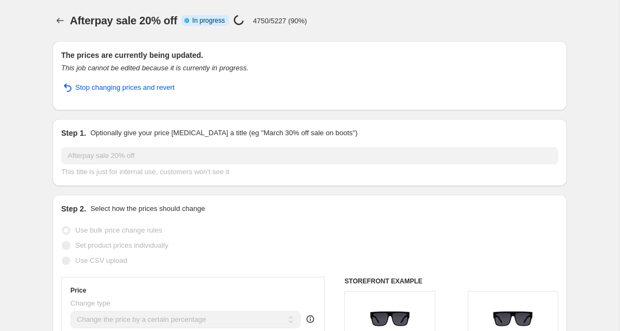
select select "percentage"
select select "collection"
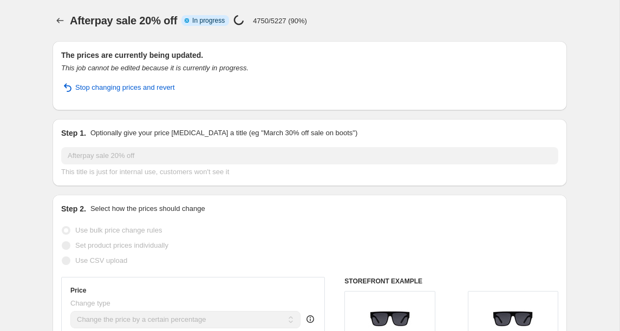
select select "collection"
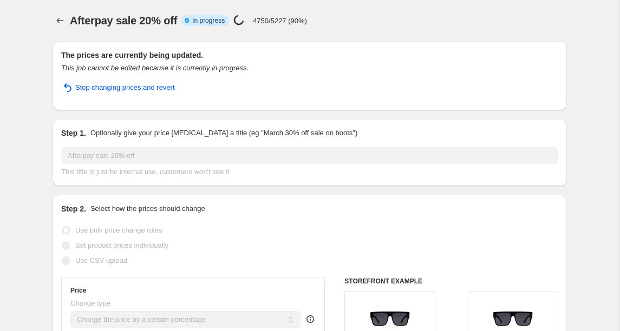
select select "collection"
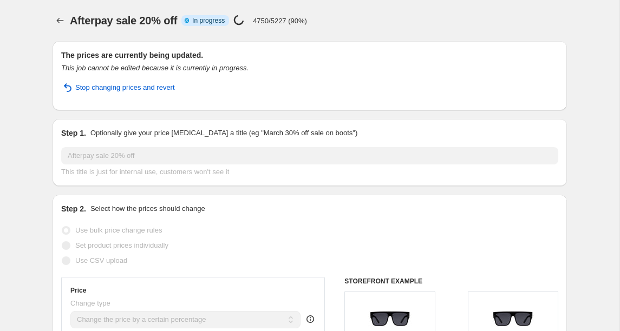
select select "collection"
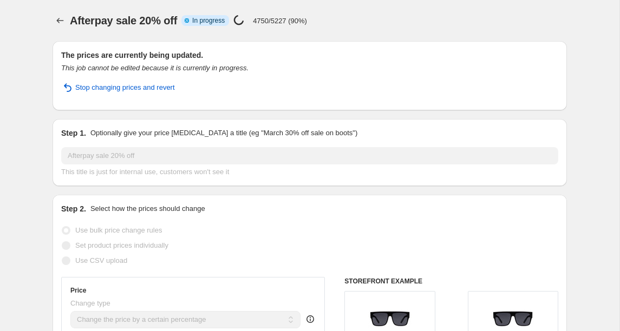
select select "collection"
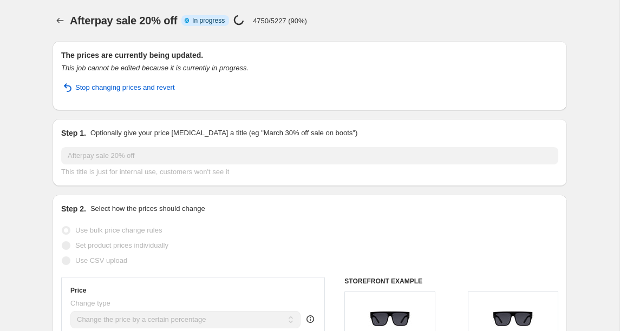
select select "collection"
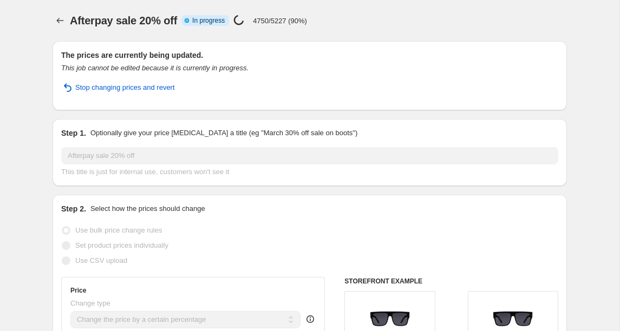
select select "collection"
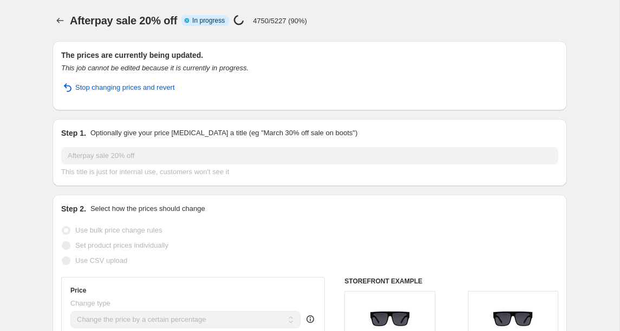
select select "collection"
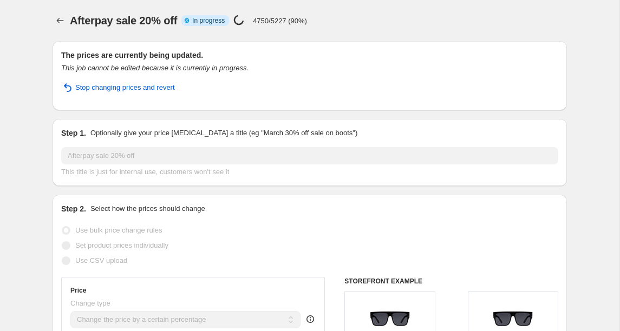
select select "not_equal"
select select "collection"
select select "not_equal"
select select "collection"
select select "not_equal"
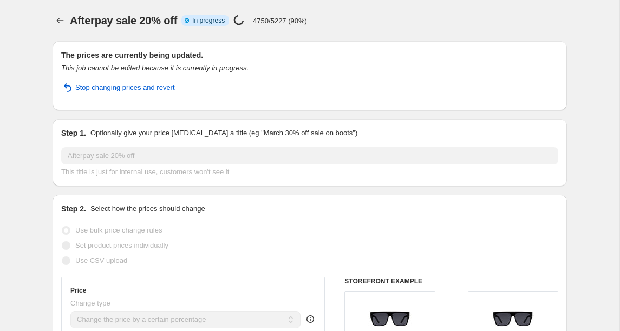
select select "collection"
select select "not_equal"
select select "collection"
select select "not_equal"
select select "collection"
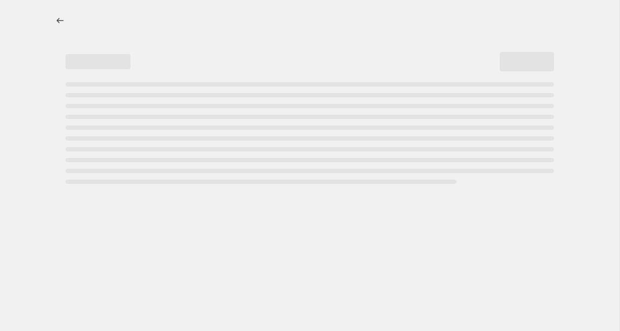
select select "percentage"
select select "collection"
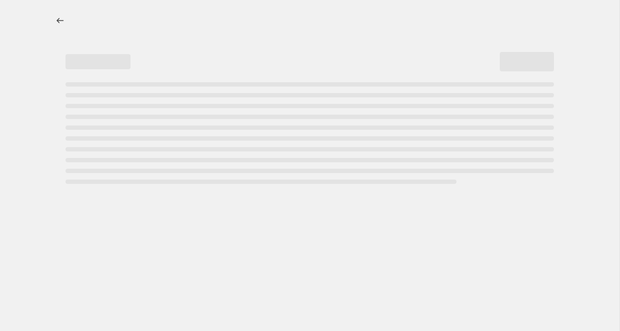
select select "collection"
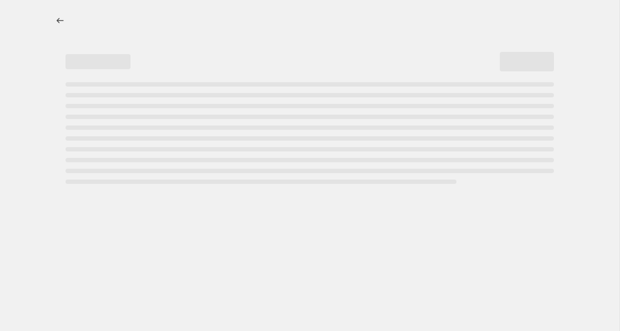
select select "collection"
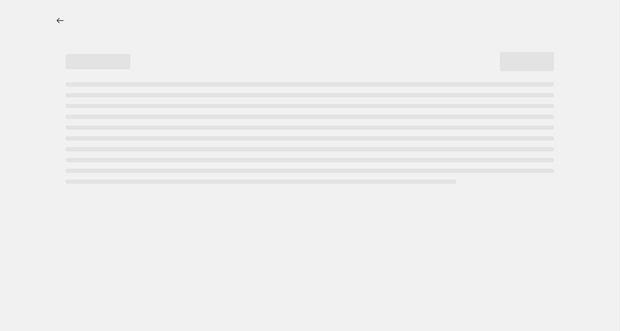
select select "collection"
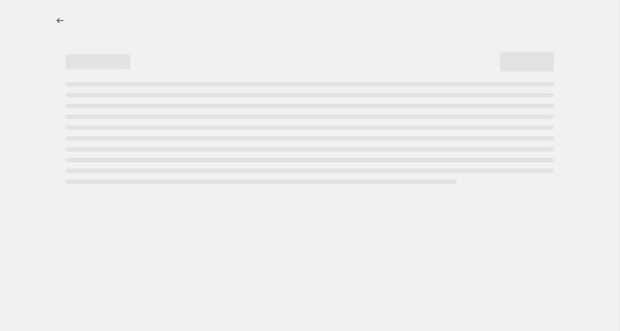
select select "collection"
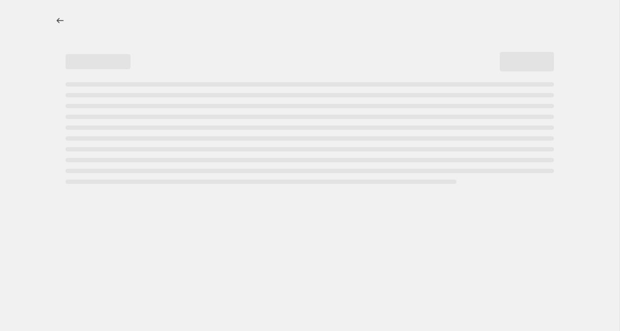
select select "collection"
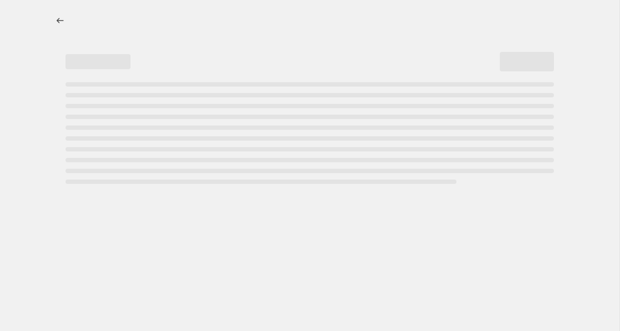
select select "collection"
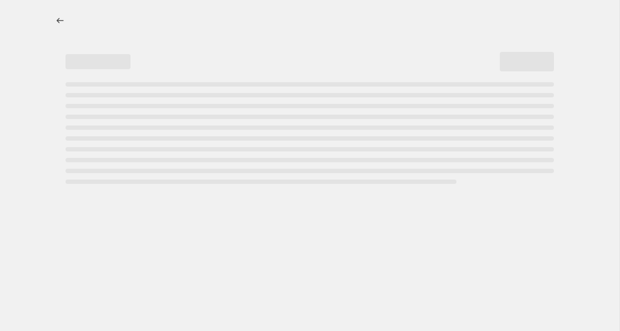
select select "collection"
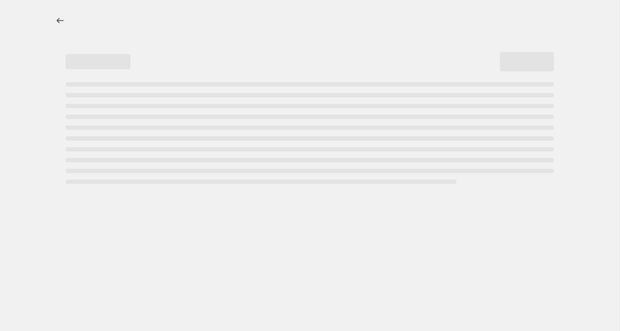
select select "not_equal"
select select "collection"
select select "not_equal"
select select "collection"
select select "not_equal"
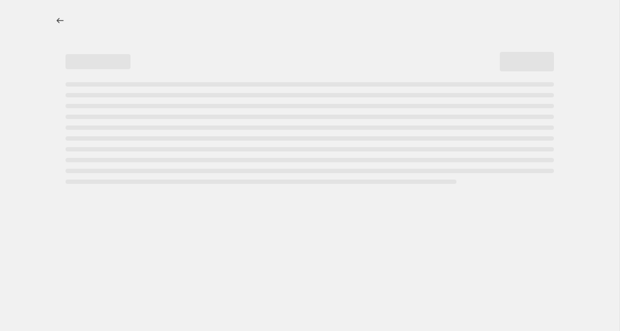
select select "collection"
select select "not_equal"
select select "collection"
select select "not_equal"
select select "collection"
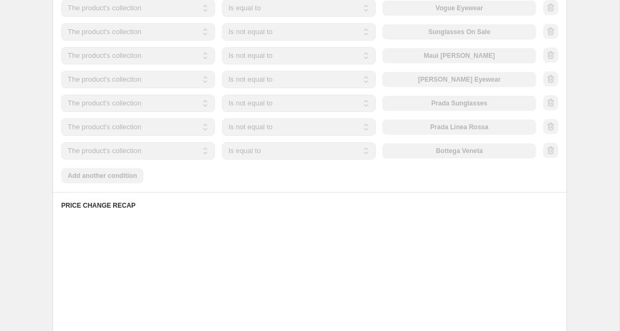
scroll to position [1690, 0]
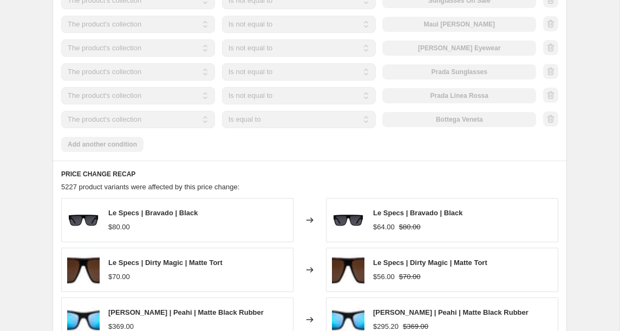
click at [551, 80] on div at bounding box center [550, 72] width 15 height 16
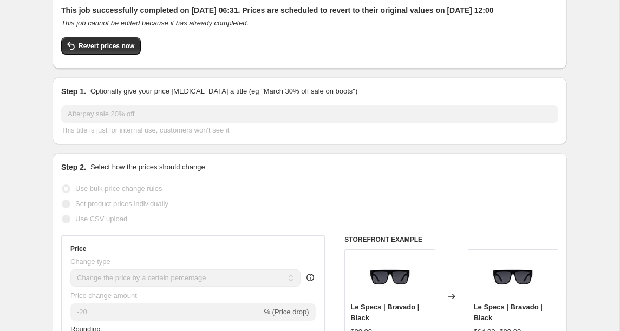
scroll to position [0, 0]
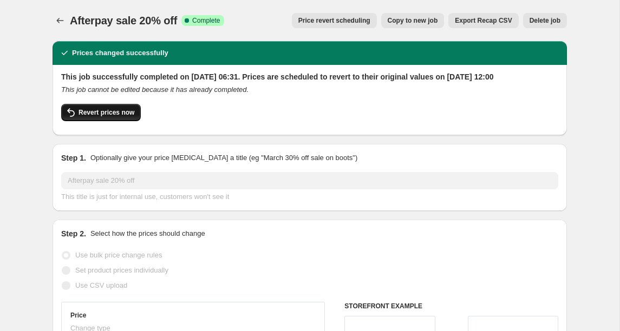
click at [121, 117] on span "Revert prices now" at bounding box center [107, 112] width 56 height 9
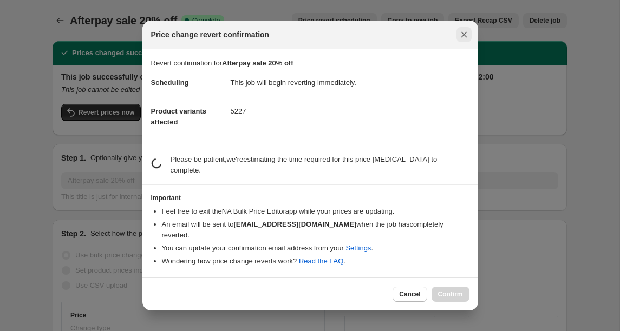
click at [463, 35] on icon "Close" at bounding box center [464, 35] width 6 height 6
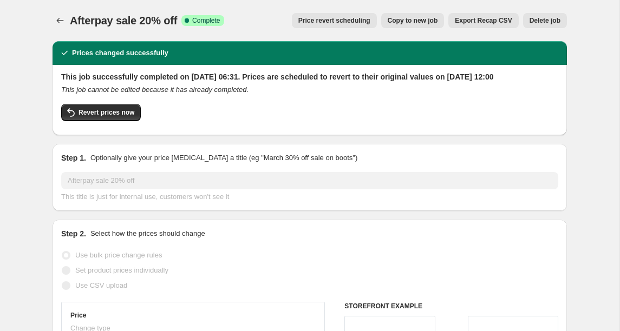
click at [90, 113] on div "This job successfully completed on 11 August 2025 at 06:31. Prices are schedule…" at bounding box center [309, 98] width 497 height 55
click at [103, 117] on span "Revert prices now" at bounding box center [107, 112] width 56 height 9
checkbox input "false"
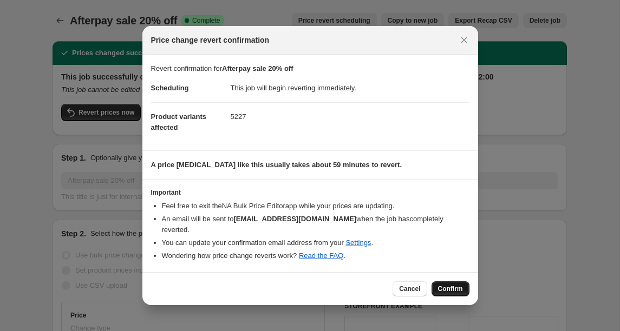
click at [455, 289] on span "Confirm" at bounding box center [450, 289] width 25 height 9
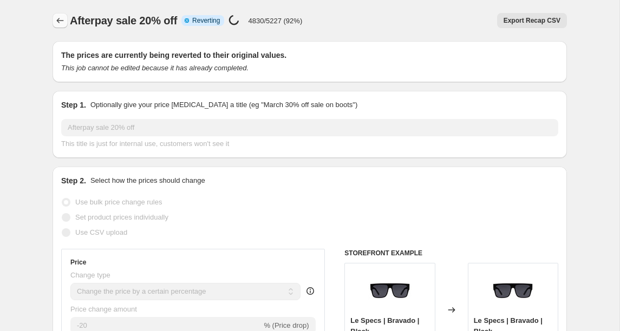
click at [59, 24] on icon "Price change jobs" at bounding box center [60, 20] width 11 height 11
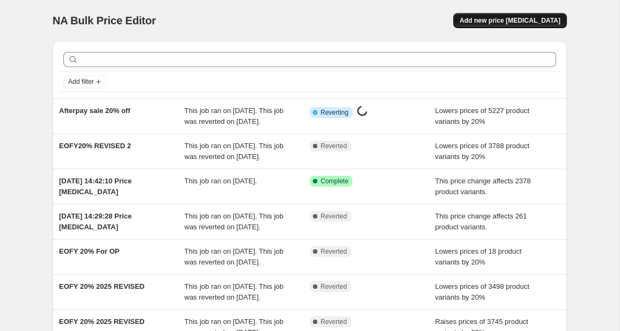
click at [527, 17] on span "Add new price change job" at bounding box center [510, 20] width 101 height 9
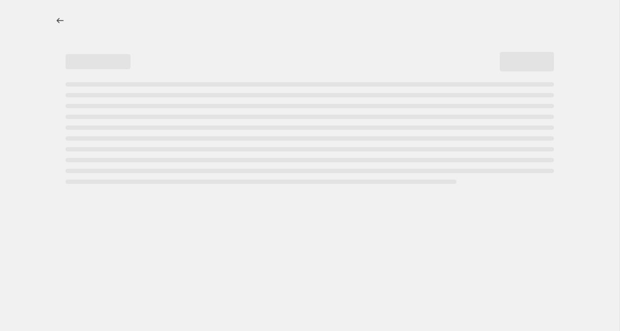
select select "percentage"
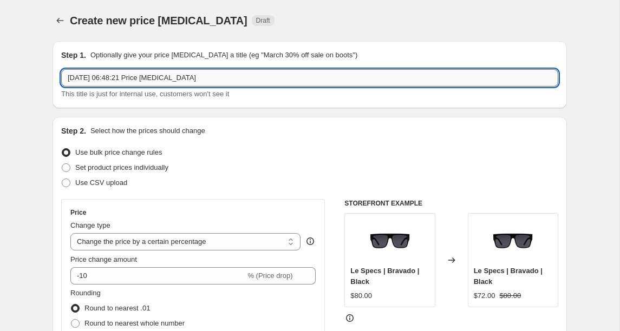
click at [121, 78] on input "11 Aug 2025, 06:48:21 Price change job" at bounding box center [309, 77] width 497 height 17
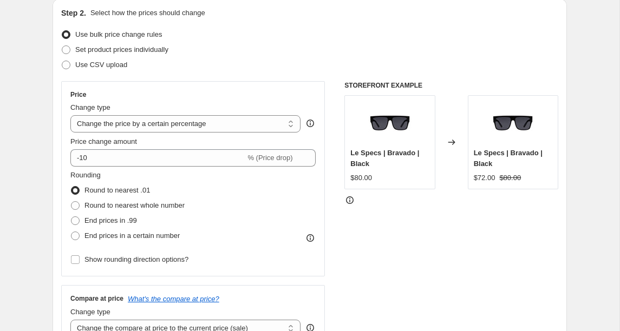
scroll to position [120, 0]
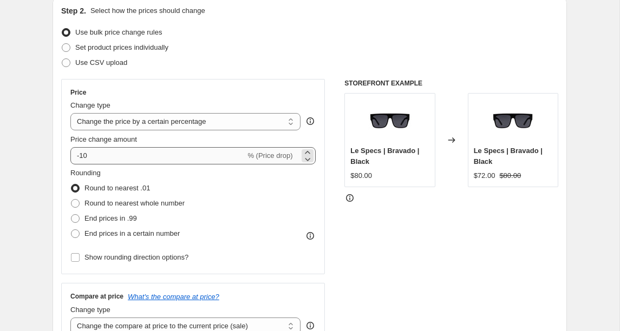
type input "Afterpay sale 20"
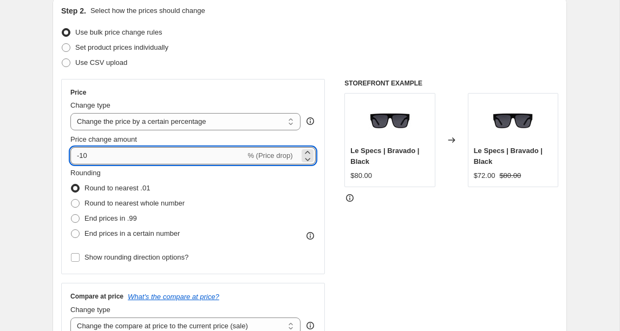
click at [84, 155] on input "-10" at bounding box center [157, 155] width 175 height 17
type input "-20"
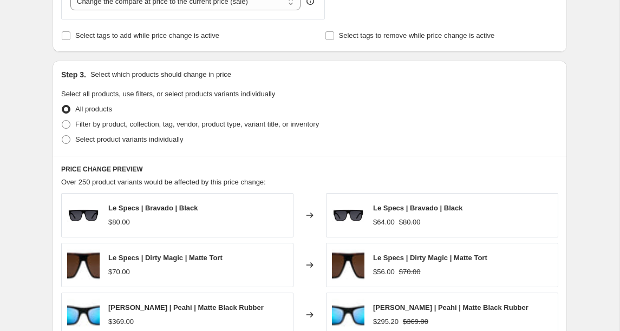
scroll to position [463, 0]
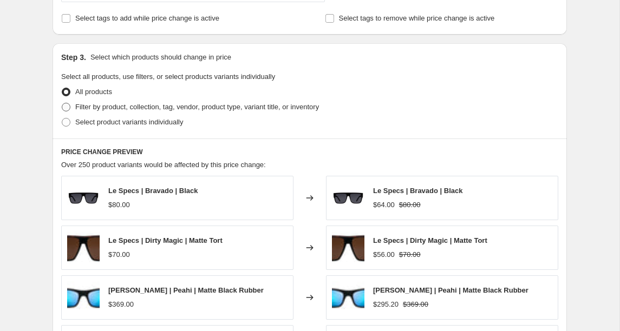
click at [96, 109] on span "Filter by product, collection, tag, vendor, product type, variant title, or inv…" at bounding box center [197, 107] width 244 height 8
click at [62, 103] on input "Filter by product, collection, tag, vendor, product type, variant title, or inv…" at bounding box center [62, 103] width 1 height 1
radio input "true"
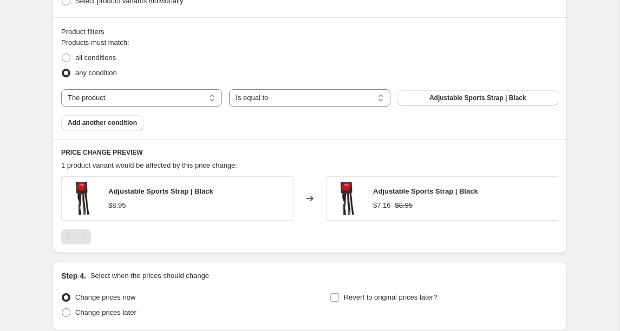
scroll to position [611, 0]
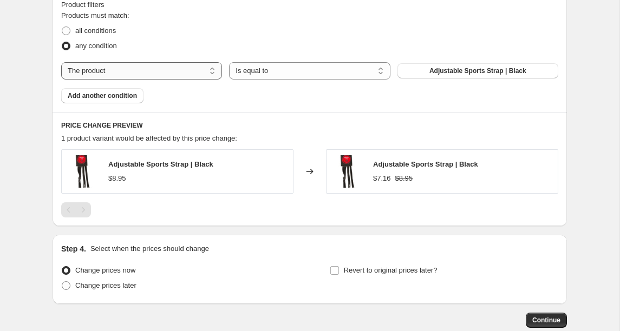
click at [139, 76] on select "The product The product's collection The product's tag The product's vendor The…" at bounding box center [141, 70] width 161 height 17
select select "collection"
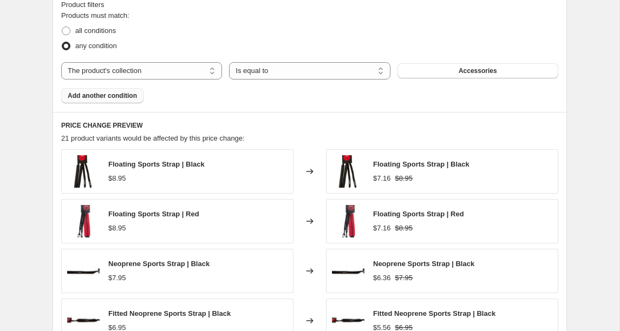
click at [122, 94] on span "Add another condition" at bounding box center [102, 96] width 69 height 9
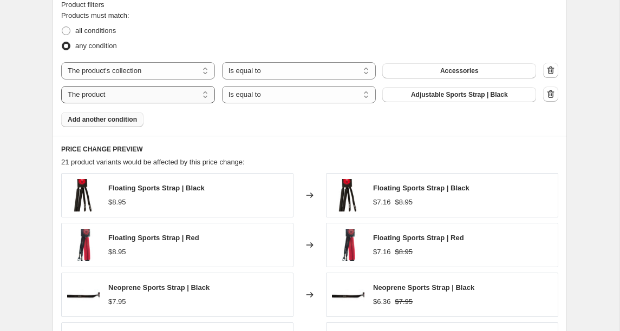
click at [126, 94] on select "The product The product's collection The product's tag The product's vendor The…" at bounding box center [138, 94] width 154 height 17
select select "collection"
click at [470, 94] on span "Accessories" at bounding box center [459, 94] width 38 height 9
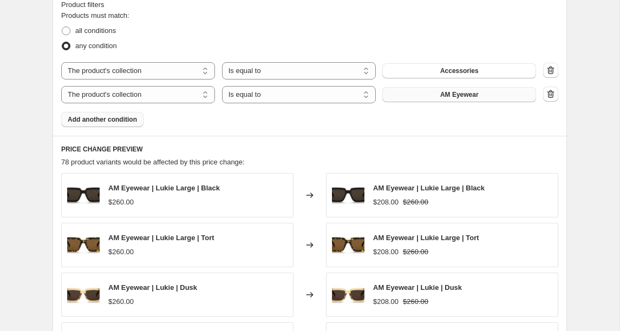
click at [95, 119] on span "Add another condition" at bounding box center [102, 119] width 69 height 9
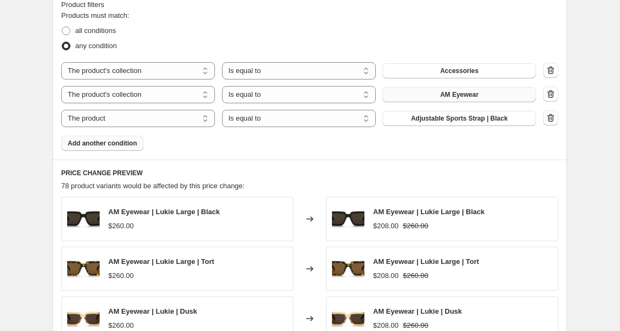
click at [95, 119] on select "The product The product's collection The product's tag The product's vendor The…" at bounding box center [138, 118] width 154 height 17
select select "collection"
click at [430, 119] on button "Accessories" at bounding box center [459, 118] width 154 height 15
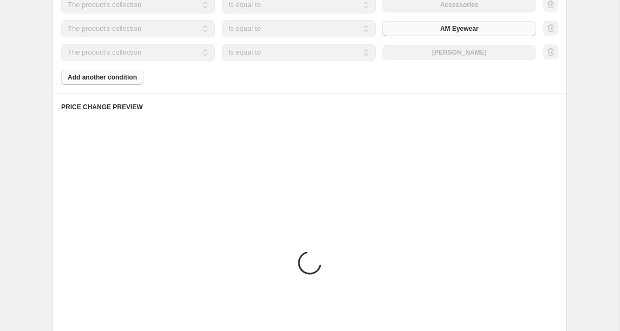
scroll to position [702, 0]
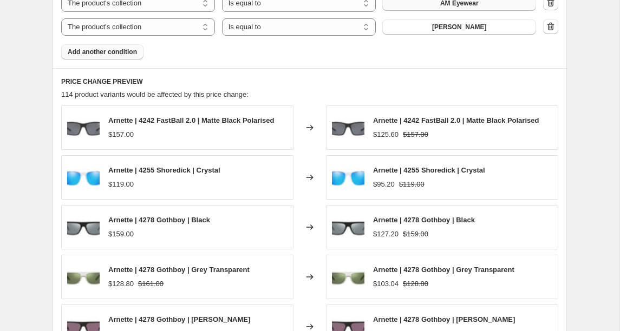
click at [114, 52] on span "Add another condition" at bounding box center [102, 52] width 69 height 9
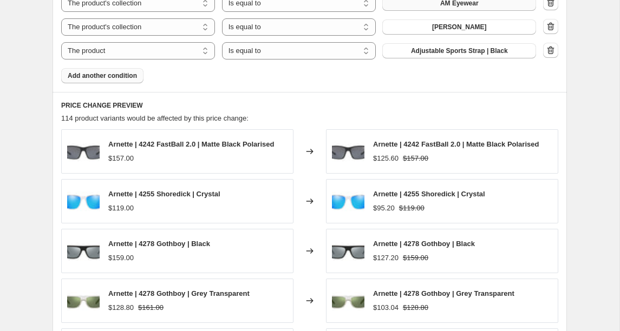
click at [114, 52] on select "The product The product's collection The product's tag The product's vendor The…" at bounding box center [138, 50] width 154 height 17
select select "collection"
click at [437, 52] on button "Accessories" at bounding box center [459, 50] width 154 height 15
click at [110, 76] on span "Add another condition" at bounding box center [102, 75] width 69 height 9
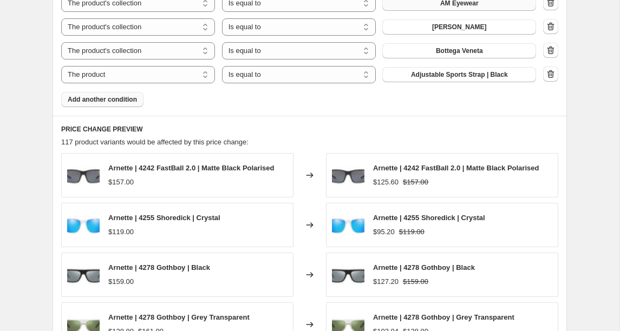
click at [109, 99] on span "Add another condition" at bounding box center [102, 99] width 69 height 9
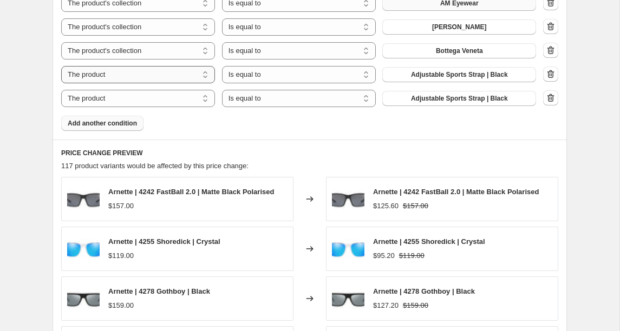
click at [130, 75] on select "The product The product's collection The product's tag The product's vendor The…" at bounding box center [138, 74] width 154 height 17
select select "collection"
click at [485, 75] on button "Accessories" at bounding box center [459, 74] width 154 height 15
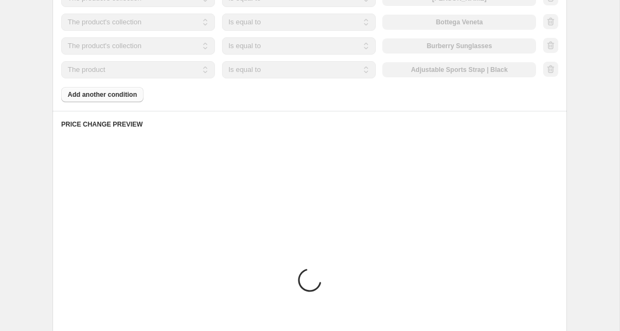
scroll to position [732, 0]
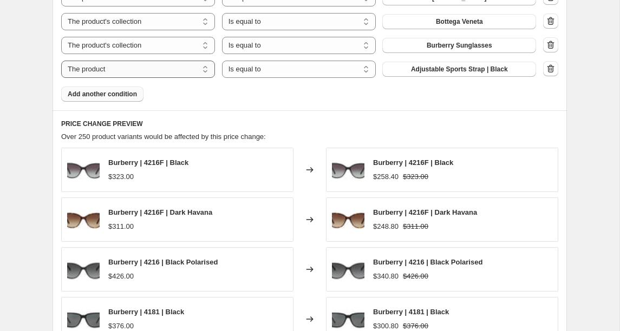
click at [92, 70] on select "The product The product's collection The product's tag The product's vendor The…" at bounding box center [138, 69] width 154 height 17
select select "collection"
click at [464, 69] on span "Accessories" at bounding box center [459, 69] width 38 height 9
click at [76, 96] on span "Add another condition" at bounding box center [102, 94] width 69 height 9
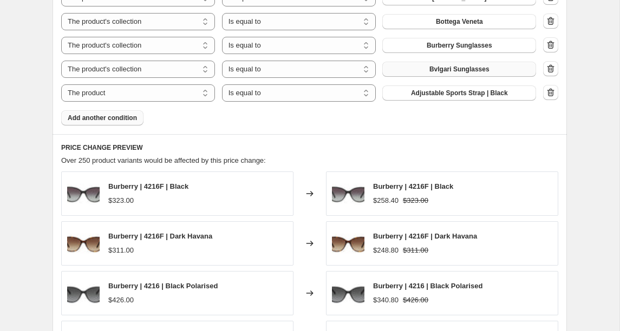
click at [93, 119] on span "Add another condition" at bounding box center [102, 118] width 69 height 9
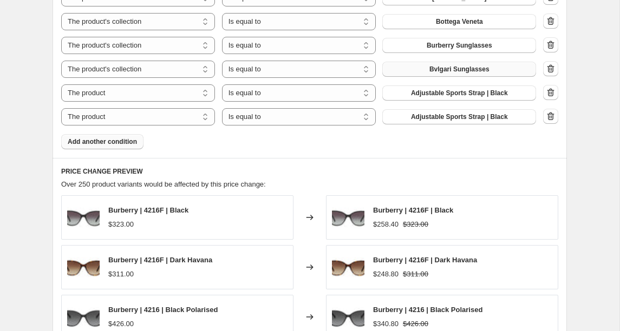
click at [106, 142] on span "Add another condition" at bounding box center [102, 142] width 69 height 9
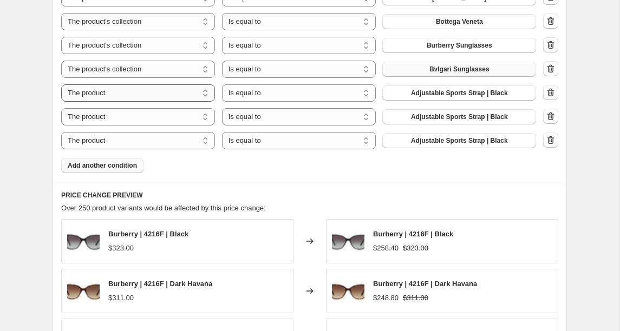
click at [128, 91] on select "The product The product's collection The product's tag The product's vendor The…" at bounding box center [138, 92] width 154 height 17
select select "collection"
click at [415, 97] on button "Accessories" at bounding box center [459, 93] width 154 height 15
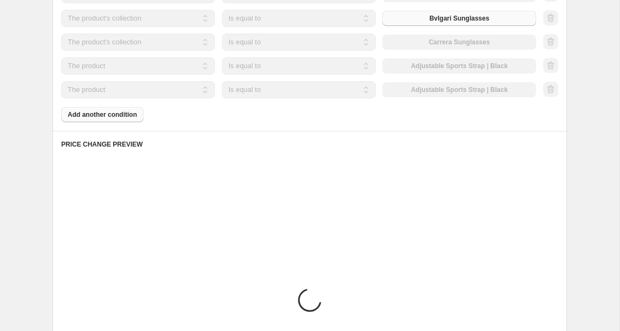
scroll to position [784, 0]
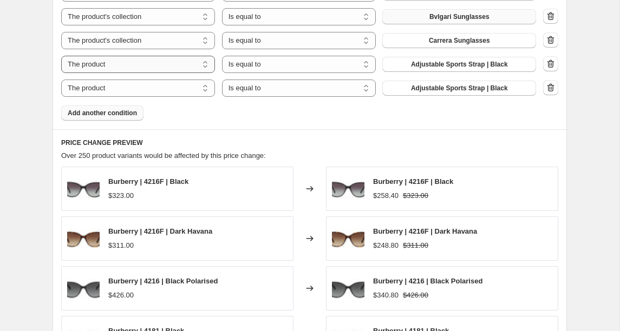
click at [95, 66] on select "The product The product's collection The product's tag The product's vendor The…" at bounding box center [138, 64] width 154 height 17
select select "collection"
click at [447, 63] on span "Accessories" at bounding box center [459, 64] width 38 height 9
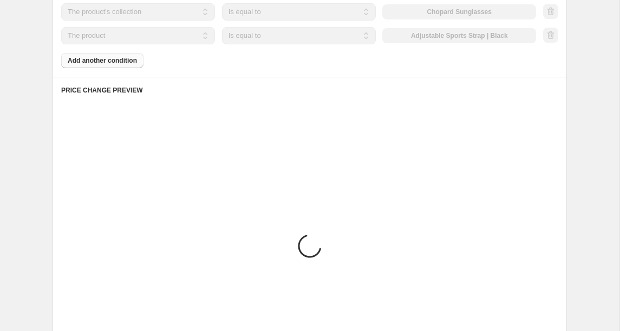
scroll to position [837, 0]
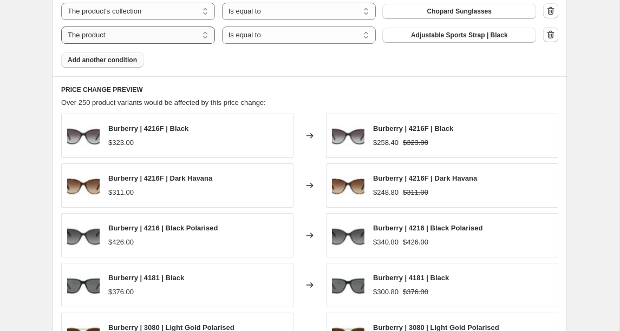
click at [171, 35] on select "The product The product's collection The product's tag The product's vendor The…" at bounding box center [138, 35] width 154 height 17
select select "collection"
click at [451, 38] on span "Accessories" at bounding box center [459, 35] width 38 height 9
click at [92, 60] on span "Add another condition" at bounding box center [102, 60] width 69 height 9
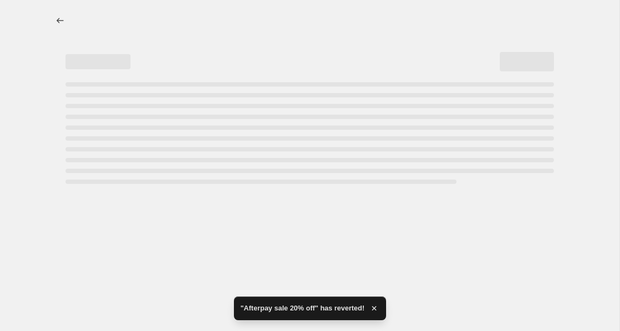
scroll to position [0, 0]
select select "percentage"
select select "collection"
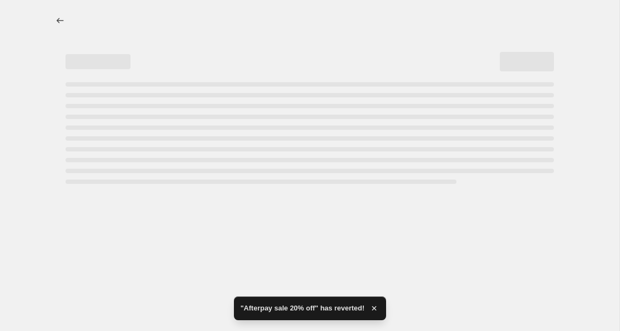
select select "collection"
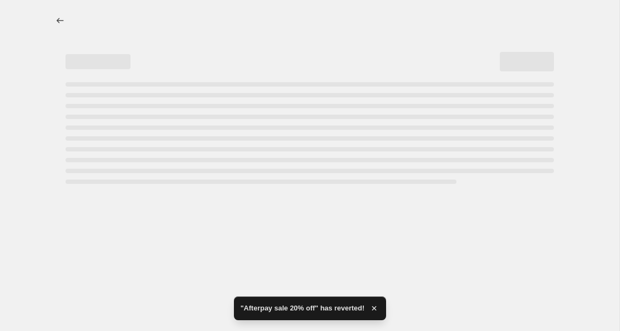
select select "collection"
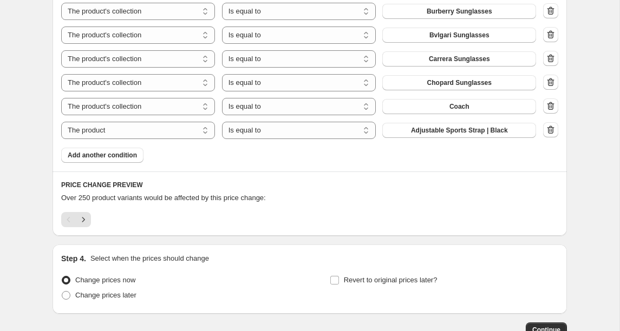
scroll to position [769, 0]
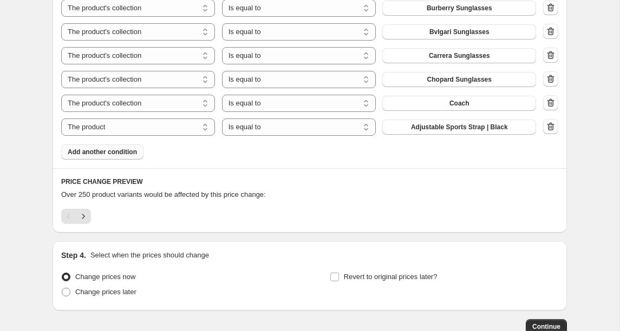
click at [120, 149] on span "Add another condition" at bounding box center [102, 152] width 69 height 9
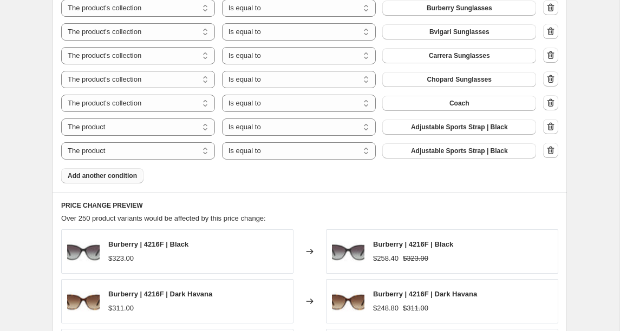
click at [126, 175] on span "Add another condition" at bounding box center [102, 176] width 69 height 9
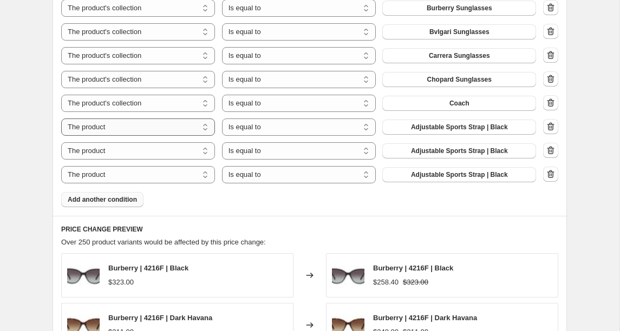
click at [90, 131] on select "The product The product's collection The product's tag The product's vendor The…" at bounding box center [138, 127] width 154 height 17
select select "collection"
click at [421, 132] on button "Accessories" at bounding box center [459, 127] width 154 height 15
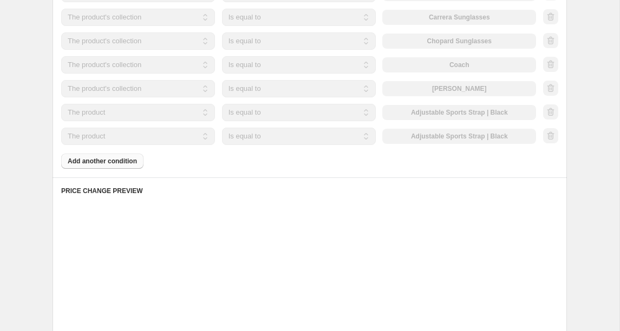
scroll to position [810, 0]
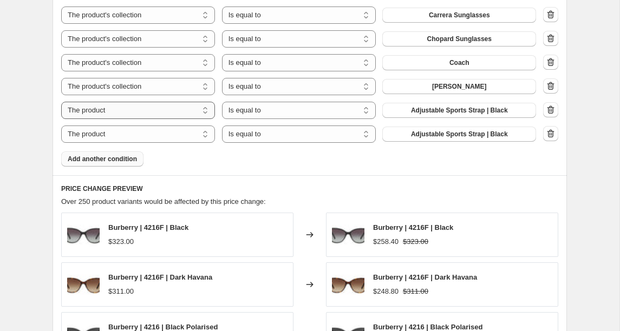
click at [145, 111] on select "The product The product's collection The product's tag The product's vendor The…" at bounding box center [138, 110] width 154 height 17
select select "collection"
click at [492, 110] on button "Accessories" at bounding box center [459, 110] width 154 height 15
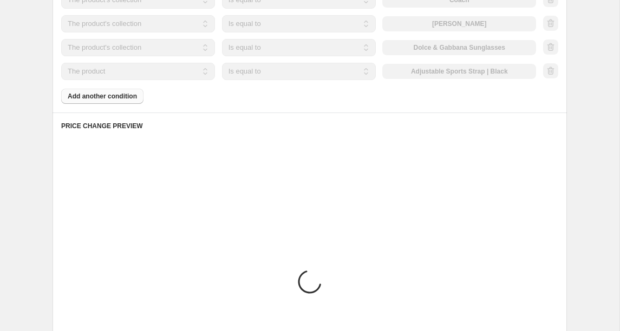
scroll to position [872, 0]
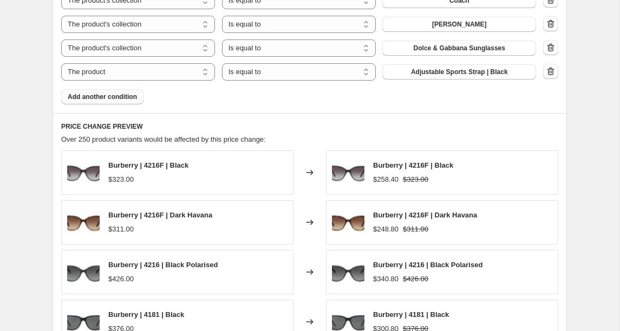
click at [80, 97] on span "Add another condition" at bounding box center [102, 97] width 69 height 9
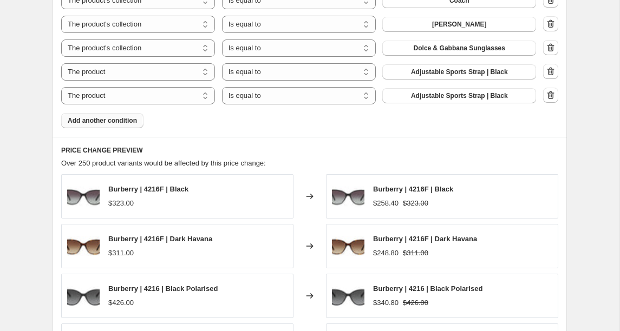
click at [96, 122] on span "Add another condition" at bounding box center [102, 120] width 69 height 9
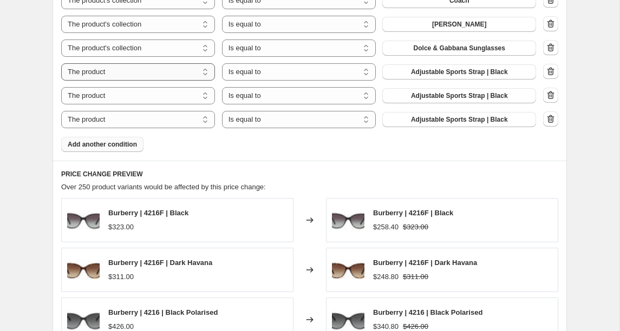
click at [142, 73] on select "The product The product's collection The product's tag The product's vendor The…" at bounding box center [138, 71] width 154 height 17
select select "collection"
click at [464, 75] on span "Accessories" at bounding box center [459, 72] width 38 height 9
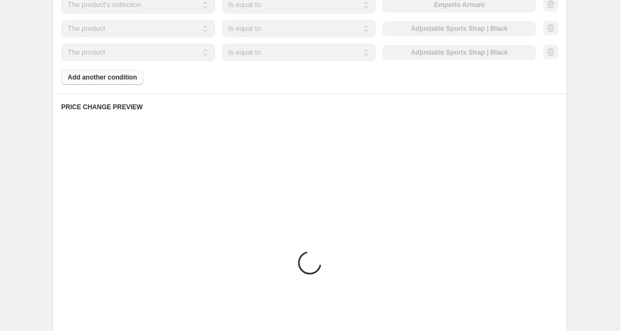
scroll to position [941, 0]
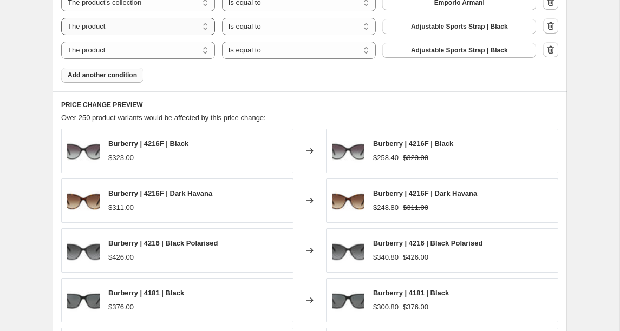
click at [148, 29] on select "The product The product's collection The product's tag The product's vendor The…" at bounding box center [138, 26] width 154 height 17
select select "collection"
click at [436, 25] on button "Accessories" at bounding box center [459, 26] width 154 height 15
click at [99, 75] on span "Add another condition" at bounding box center [102, 75] width 69 height 9
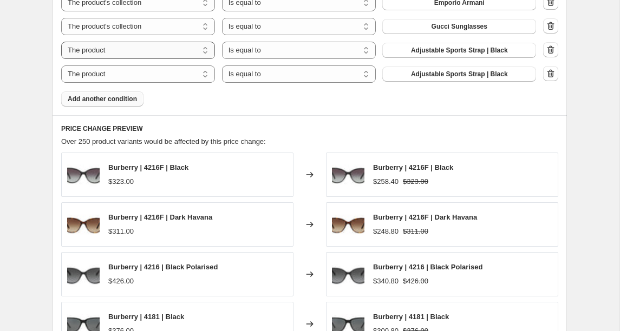
click at [127, 50] on select "The product The product's collection The product's tag The product's vendor The…" at bounding box center [138, 50] width 154 height 17
select select "collection"
click at [492, 45] on button "Accessories" at bounding box center [459, 50] width 154 height 15
click at [108, 100] on span "Add another condition" at bounding box center [102, 99] width 69 height 9
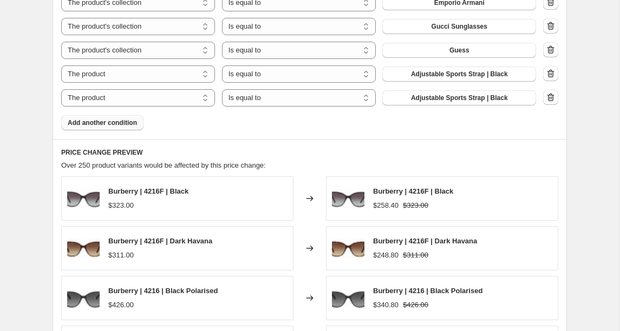
click at [116, 122] on span "Add another condition" at bounding box center [102, 123] width 69 height 9
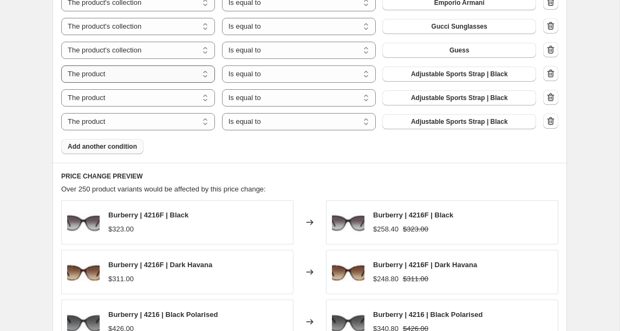
click at [117, 75] on select "The product The product's collection The product's tag The product's vendor The…" at bounding box center [138, 74] width 154 height 17
select select "collection"
click at [505, 73] on button "Accessories" at bounding box center [459, 74] width 154 height 15
click at [78, 96] on select "The product The product's collection The product's tag The product's vendor The…" at bounding box center [138, 97] width 154 height 17
select select "collection"
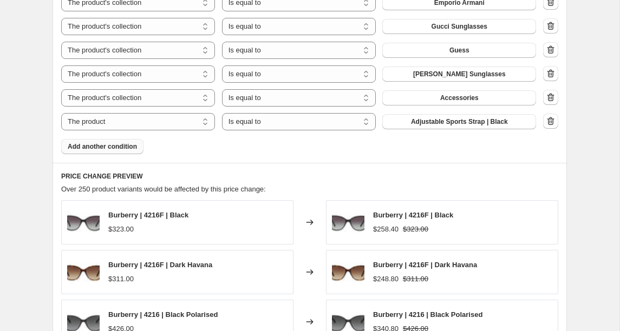
click at [480, 96] on button "Accessories" at bounding box center [459, 97] width 154 height 15
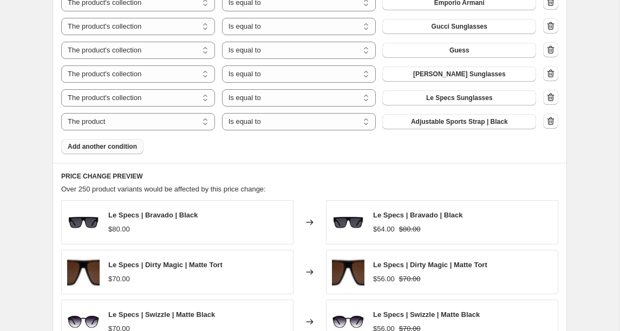
click at [120, 151] on span "Add another condition" at bounding box center [102, 146] width 69 height 9
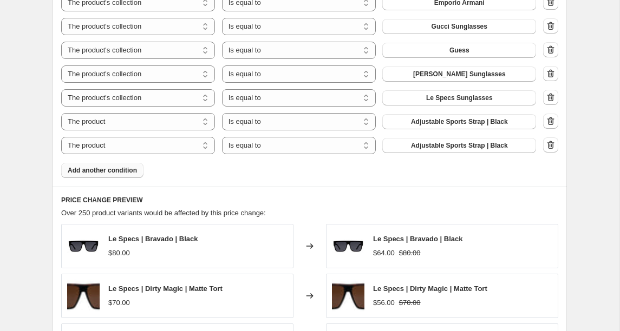
click at [119, 171] on span "Add another condition" at bounding box center [102, 170] width 69 height 9
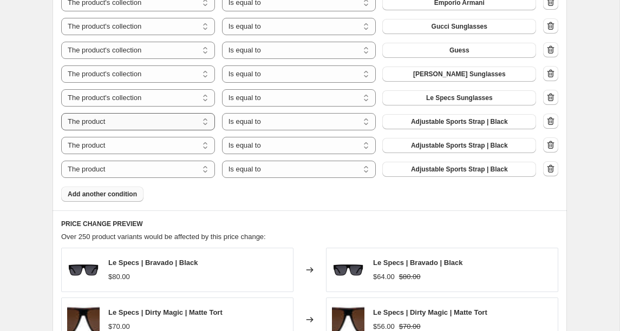
click at [90, 123] on select "The product The product's collection The product's tag The product's vendor The…" at bounding box center [138, 121] width 154 height 17
select select "collection"
click at [426, 125] on button "Accessories" at bounding box center [459, 121] width 154 height 15
click at [141, 148] on select "The product The product's collection The product's tag The product's vendor The…" at bounding box center [138, 145] width 154 height 17
select select "collection"
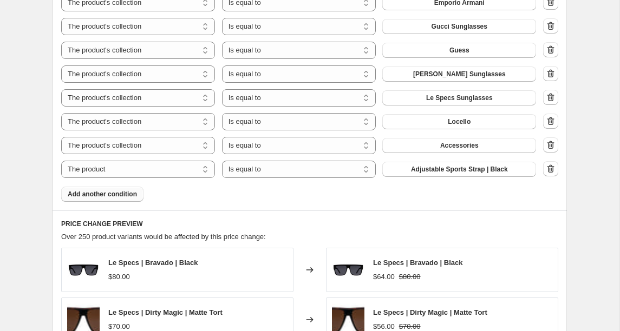
click at [429, 150] on button "Accessories" at bounding box center [459, 145] width 154 height 15
click at [114, 196] on span "Add another condition" at bounding box center [102, 194] width 69 height 9
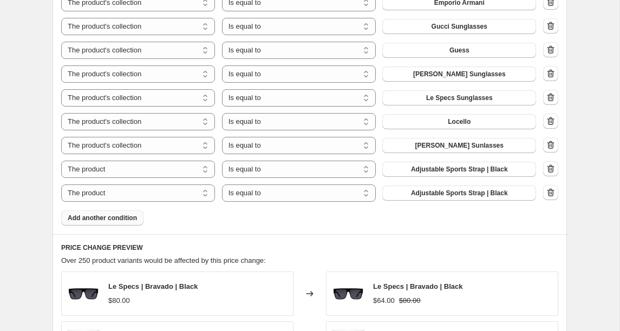
click at [125, 223] on button "Add another condition" at bounding box center [102, 218] width 82 height 15
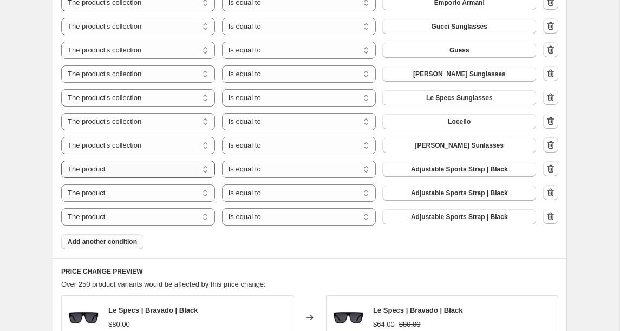
click at [90, 168] on select "The product The product's collection The product's tag The product's vendor The…" at bounding box center [138, 169] width 154 height 17
select select "collection"
click at [483, 162] on button "Accessories" at bounding box center [459, 169] width 154 height 15
click at [102, 197] on select "The product The product's collection The product's tag The product's vendor The…" at bounding box center [138, 193] width 154 height 17
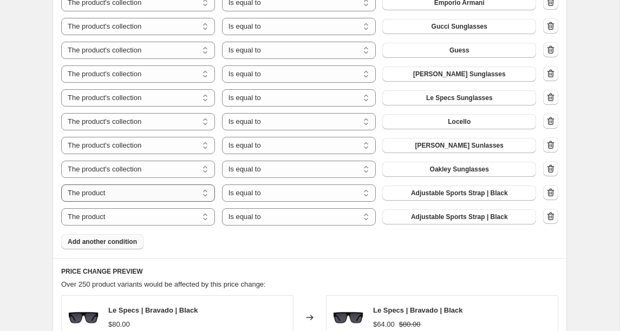
select select "collection"
click at [489, 192] on button "Accessories" at bounding box center [459, 193] width 154 height 15
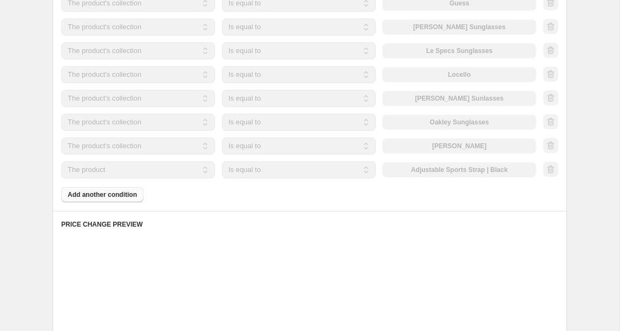
scroll to position [995, 0]
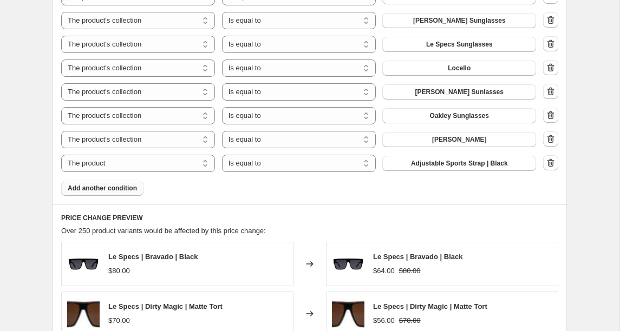
click at [91, 191] on span "Add another condition" at bounding box center [102, 188] width 69 height 9
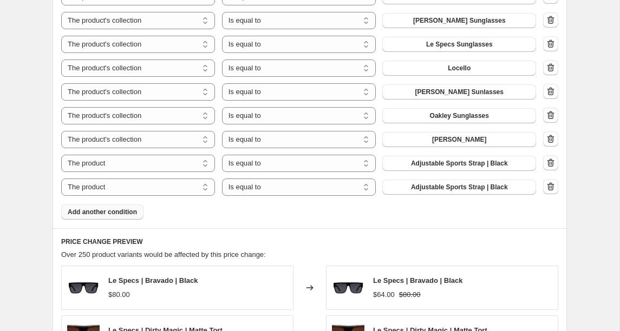
click at [103, 214] on span "Add another condition" at bounding box center [102, 212] width 69 height 9
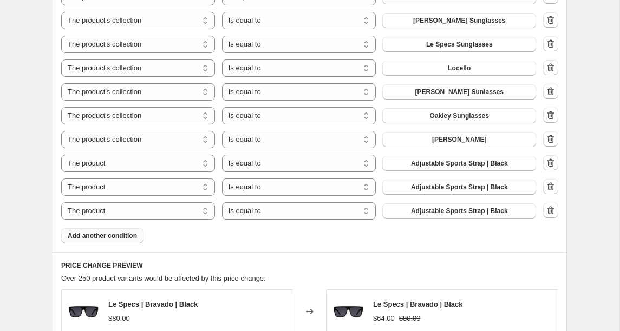
click at [93, 237] on span "Add another condition" at bounding box center [102, 236] width 69 height 9
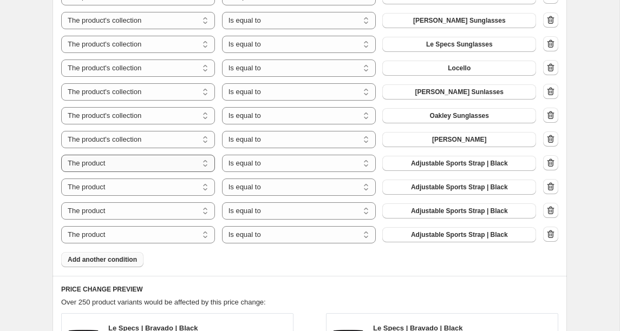
click at [97, 165] on select "The product The product's collection The product's tag The product's vendor The…" at bounding box center [138, 163] width 154 height 17
select select "collection"
click at [465, 168] on button "Accessories" at bounding box center [459, 163] width 154 height 15
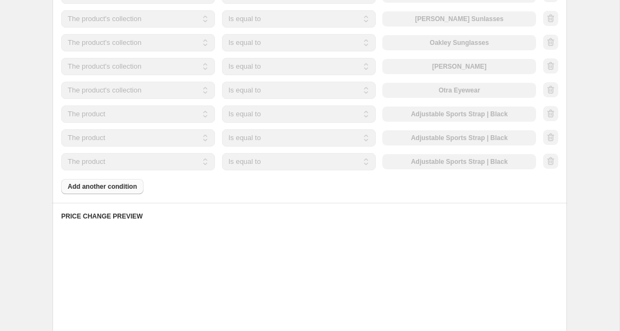
scroll to position [1078, 0]
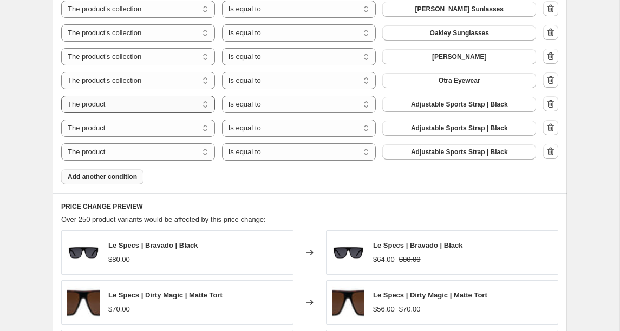
click at [107, 106] on select "The product The product's collection The product's tag The product's vendor The…" at bounding box center [138, 104] width 154 height 17
select select "collection"
click at [435, 102] on button "Accessories" at bounding box center [459, 104] width 154 height 15
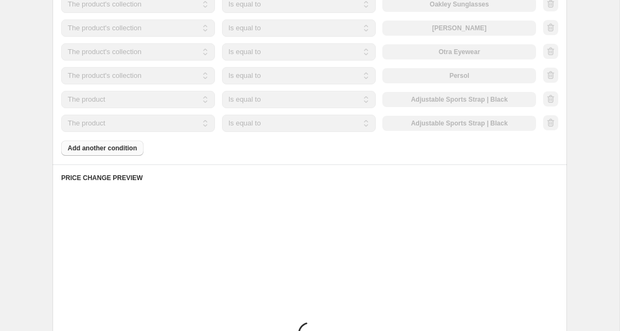
scroll to position [1127, 0]
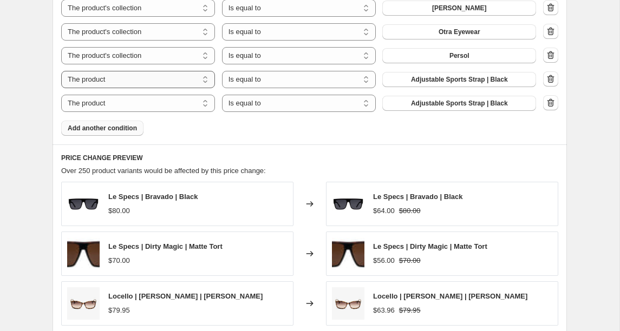
click at [99, 83] on select "The product The product's collection The product's tag The product's vendor The…" at bounding box center [138, 79] width 154 height 17
select select "collection"
click at [473, 81] on span "Accessories" at bounding box center [459, 79] width 38 height 9
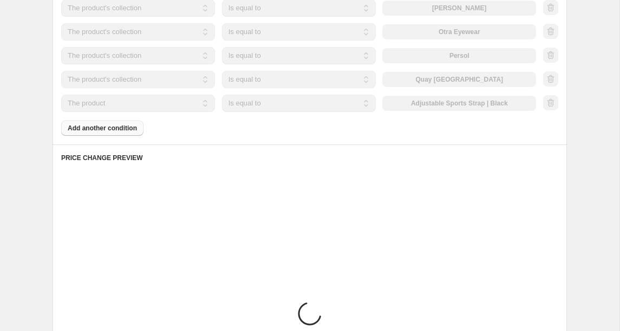
scroll to position [1162, 0]
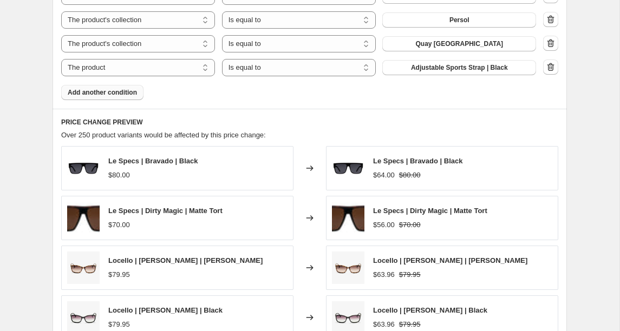
click at [127, 94] on span "Add another condition" at bounding box center [102, 92] width 69 height 9
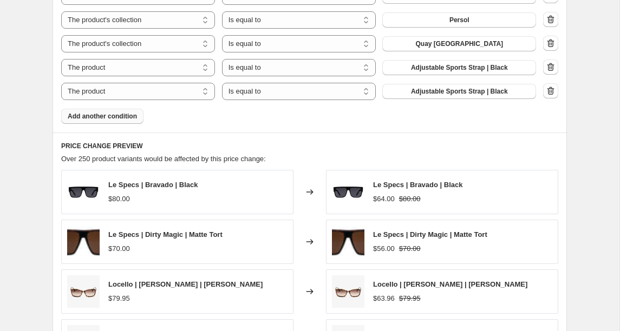
click at [129, 117] on span "Add another condition" at bounding box center [102, 116] width 69 height 9
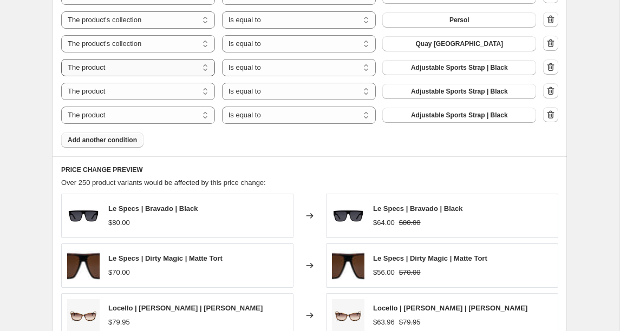
click at [116, 68] on select "The product The product's collection The product's tag The product's vendor The…" at bounding box center [138, 67] width 154 height 17
select select "collection"
click at [418, 71] on button "Accessories" at bounding box center [459, 67] width 154 height 15
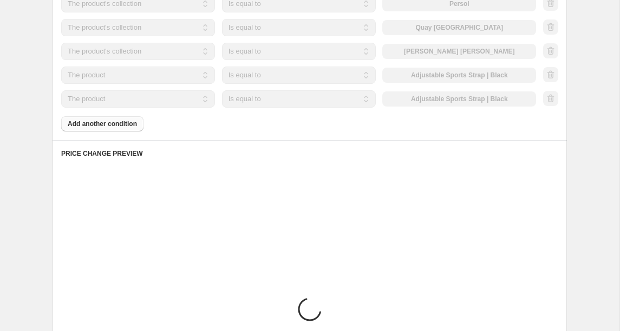
scroll to position [1181, 0]
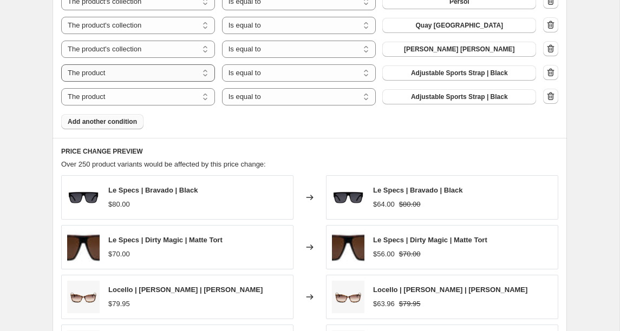
click at [97, 73] on select "The product The product's collection The product's tag The product's vendor The…" at bounding box center [138, 72] width 154 height 17
select select "collection"
click at [497, 72] on button "Accessories" at bounding box center [459, 73] width 154 height 15
click at [83, 128] on button "Add another condition" at bounding box center [102, 121] width 82 height 15
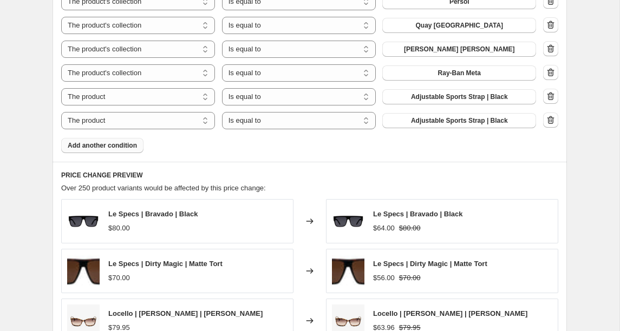
click at [91, 149] on span "Add another condition" at bounding box center [102, 145] width 69 height 9
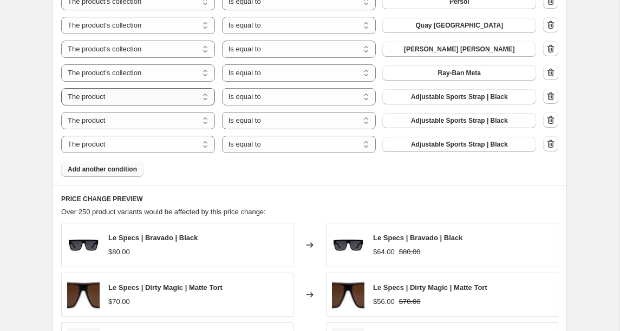
click at [83, 96] on select "The product The product's collection The product's tag The product's vendor The…" at bounding box center [138, 96] width 154 height 17
select select "collection"
click at [470, 94] on span "Accessories" at bounding box center [459, 97] width 38 height 9
click at [110, 118] on select "The product The product's collection The product's tag The product's vendor The…" at bounding box center [138, 120] width 154 height 17
select select "collection"
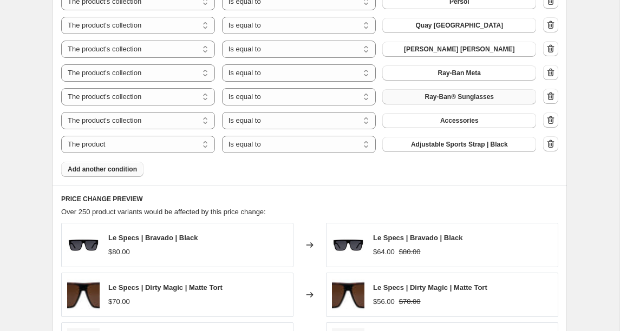
click at [492, 120] on button "Accessories" at bounding box center [459, 120] width 154 height 15
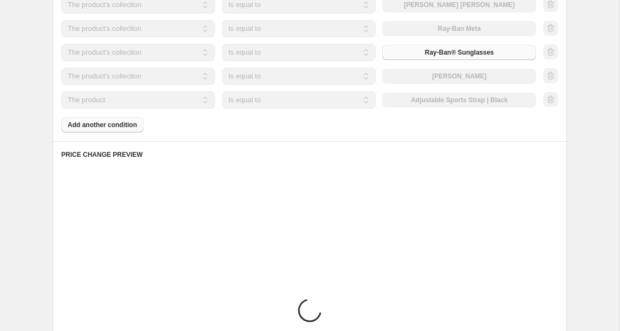
scroll to position [1237, 0]
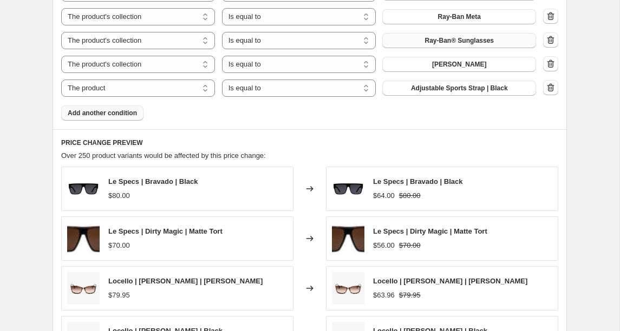
click at [108, 111] on span "Add another condition" at bounding box center [102, 113] width 69 height 9
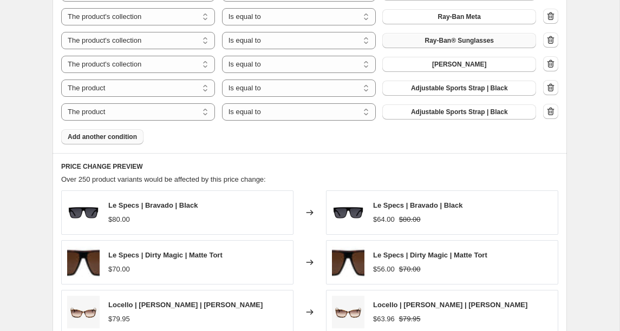
click at [115, 135] on span "Add another condition" at bounding box center [102, 137] width 69 height 9
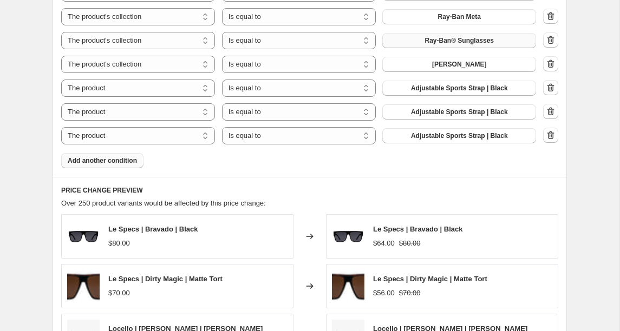
click at [106, 160] on span "Add another condition" at bounding box center [102, 161] width 69 height 9
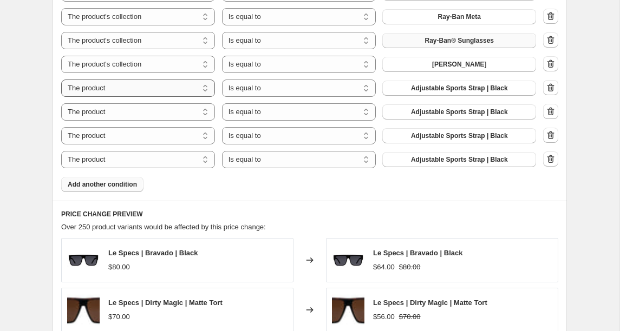
click at [126, 89] on select "The product The product's collection The product's tag The product's vendor The…" at bounding box center [138, 88] width 154 height 17
select select "collection"
click at [492, 86] on button "Accessories" at bounding box center [459, 88] width 154 height 15
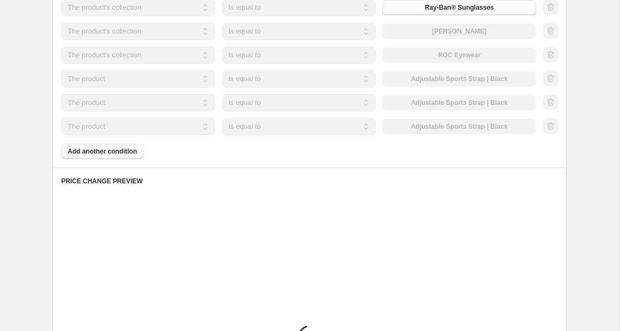
scroll to position [1271, 0]
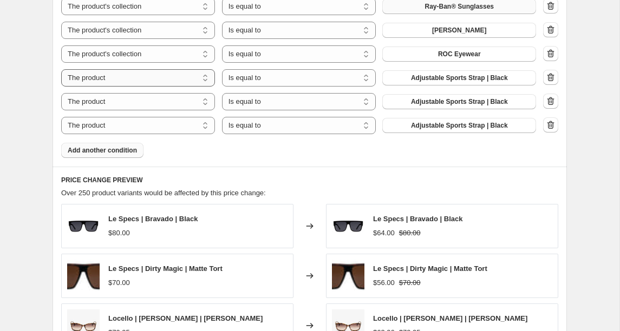
click at [124, 76] on select "The product The product's collection The product's tag The product's vendor The…" at bounding box center [138, 77] width 154 height 17
select select "collection"
click at [459, 76] on span "Accessories" at bounding box center [459, 78] width 38 height 9
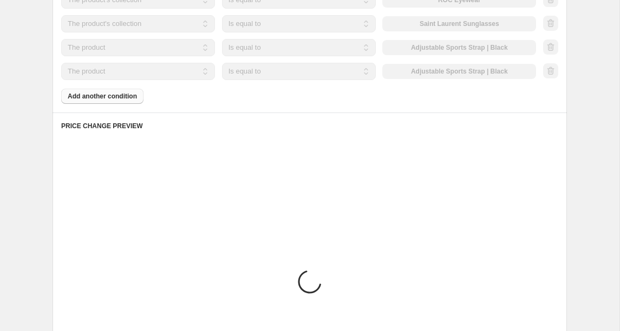
scroll to position [1327, 0]
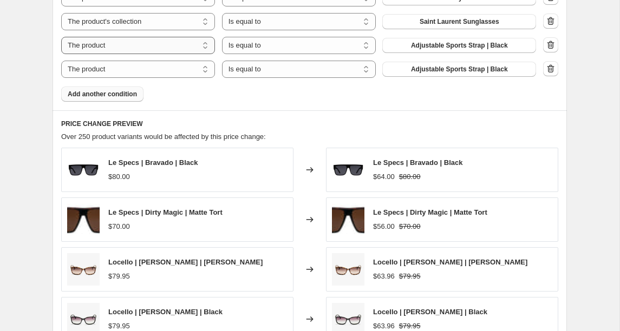
click at [120, 41] on select "The product The product's collection The product's tag The product's vendor The…" at bounding box center [138, 45] width 154 height 17
select select "collection"
click at [457, 46] on span "Accessories" at bounding box center [459, 45] width 38 height 9
click at [110, 92] on span "Add another condition" at bounding box center [102, 94] width 69 height 9
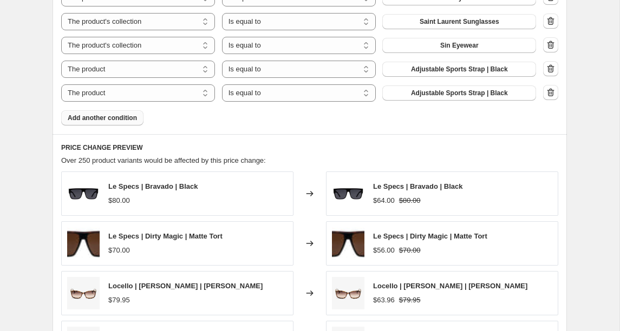
click at [93, 121] on span "Add another condition" at bounding box center [102, 118] width 69 height 9
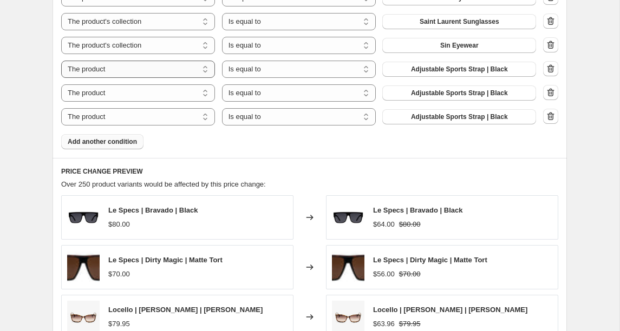
click at [125, 69] on select "The product The product's collection The product's tag The product's vendor The…" at bounding box center [138, 69] width 154 height 17
select select "collection"
click at [445, 73] on span "Accessories" at bounding box center [459, 69] width 38 height 9
click at [124, 142] on span "Add another condition" at bounding box center [102, 142] width 69 height 9
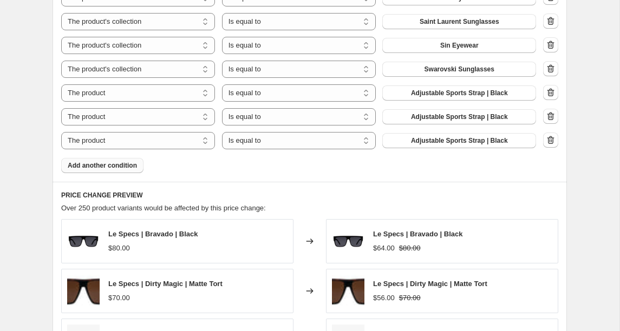
click at [114, 167] on span "Add another condition" at bounding box center [102, 165] width 69 height 9
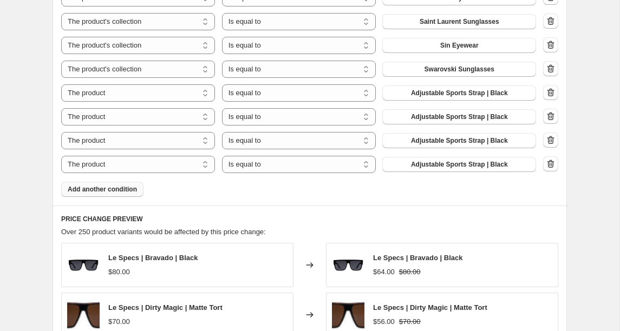
click at [92, 99] on select "The product The product's collection The product's tag The product's vendor The…" at bounding box center [138, 92] width 154 height 17
select select "collection"
click at [473, 92] on span "Accessories" at bounding box center [459, 93] width 38 height 9
click at [160, 119] on select "The product The product's collection The product's tag The product's vendor The…" at bounding box center [138, 116] width 154 height 17
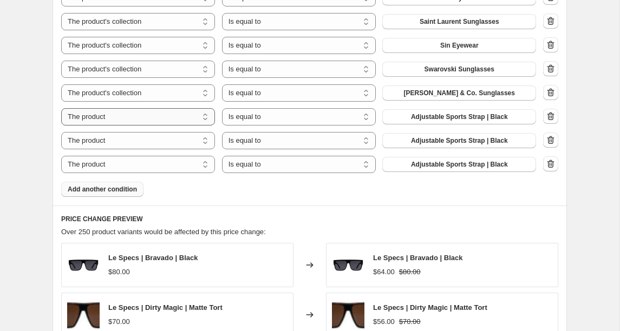
select select "collection"
click at [504, 121] on button "Accessories" at bounding box center [459, 116] width 154 height 15
click at [120, 192] on span "Add another condition" at bounding box center [102, 189] width 69 height 9
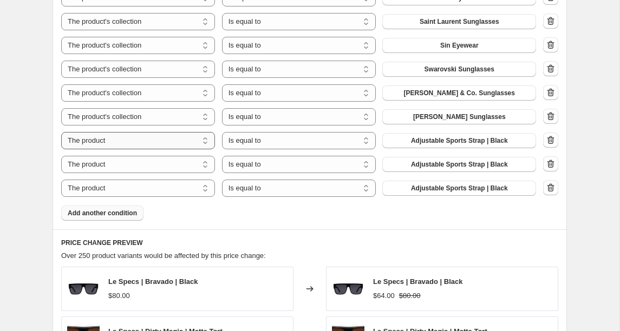
click at [151, 141] on select "The product The product's collection The product's tag The product's vendor The…" at bounding box center [138, 140] width 154 height 17
select select "collection"
click at [471, 140] on span "Accessories" at bounding box center [459, 140] width 38 height 9
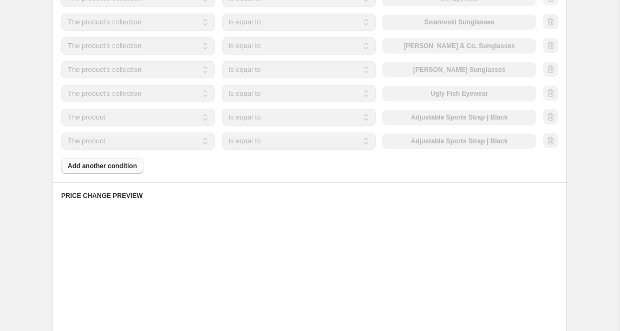
scroll to position [1383, 0]
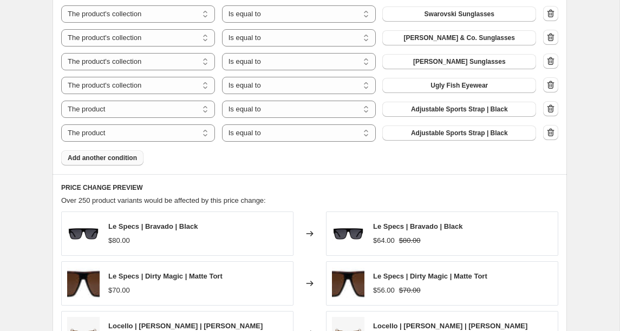
click at [111, 162] on button "Add another condition" at bounding box center [102, 158] width 82 height 15
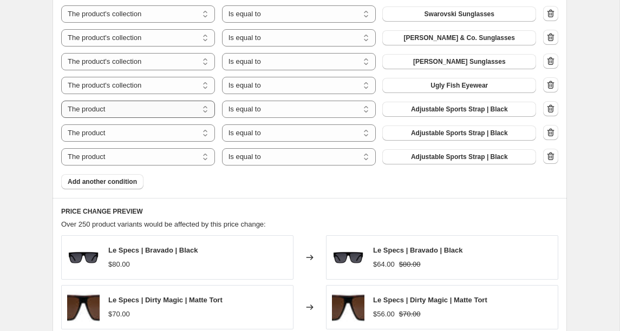
click at [135, 110] on select "The product The product's collection The product's tag The product's vendor The…" at bounding box center [138, 109] width 154 height 17
select select "collection"
click at [483, 106] on button "Accessories" at bounding box center [459, 109] width 154 height 15
click at [107, 133] on select "The product The product's collection The product's tag The product's vendor The…" at bounding box center [138, 133] width 154 height 17
select select "collection"
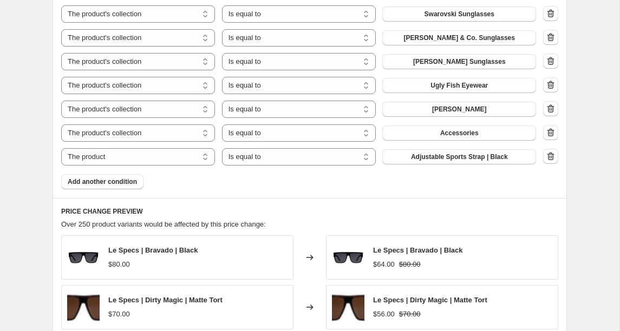
click at [498, 133] on button "Accessories" at bounding box center [459, 133] width 154 height 15
click at [110, 184] on span "Add another condition" at bounding box center [102, 182] width 69 height 9
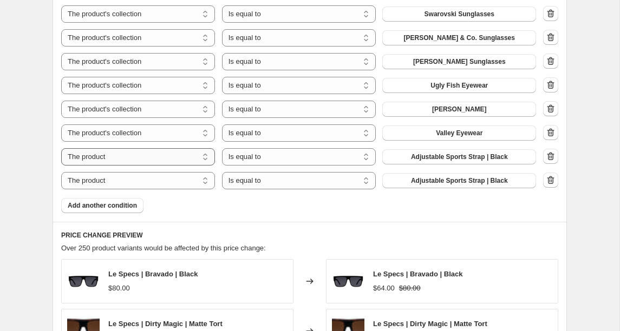
click at [153, 159] on select "The product The product's collection The product's tag The product's vendor The…" at bounding box center [138, 156] width 154 height 17
select select "collection"
click at [490, 159] on button "Accessories" at bounding box center [459, 156] width 154 height 15
click at [127, 187] on select "The product The product's collection The product's tag The product's vendor The…" at bounding box center [138, 180] width 154 height 17
select select "collection"
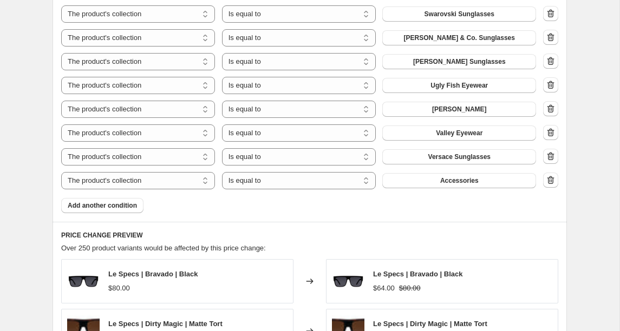
click at [474, 180] on span "Accessories" at bounding box center [459, 181] width 38 height 9
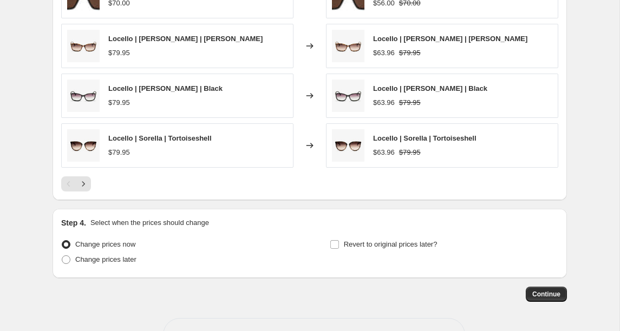
scroll to position [1755, 0]
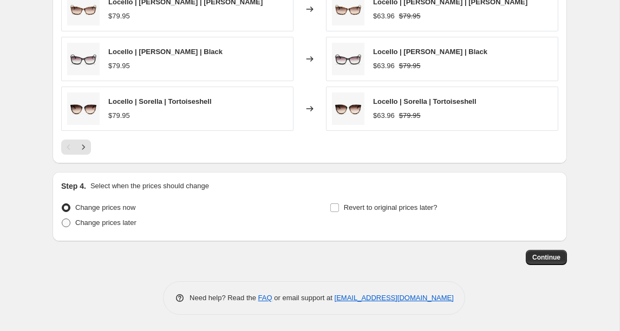
click at [108, 216] on label "Change prices later" at bounding box center [98, 223] width 75 height 15
click at [62, 219] on input "Change prices later" at bounding box center [62, 219] width 1 height 1
radio input "true"
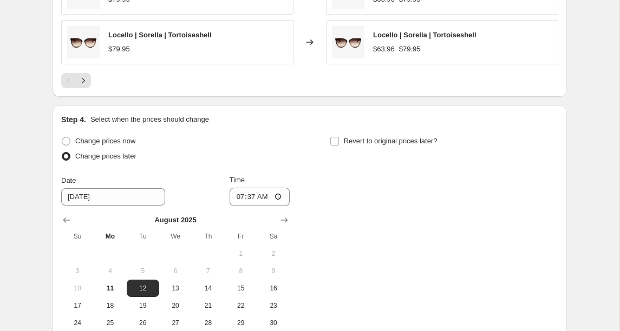
scroll to position [1853, 0]
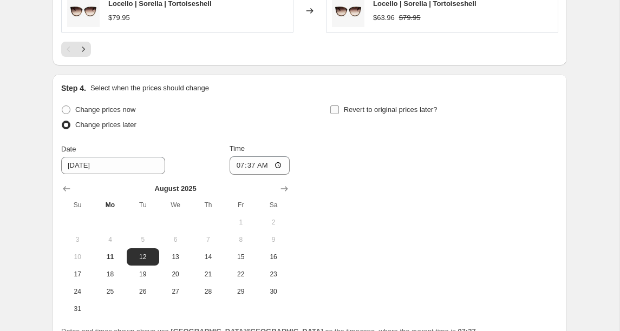
click at [337, 109] on input "Revert to original prices later?" at bounding box center [334, 110] width 9 height 9
checkbox input "true"
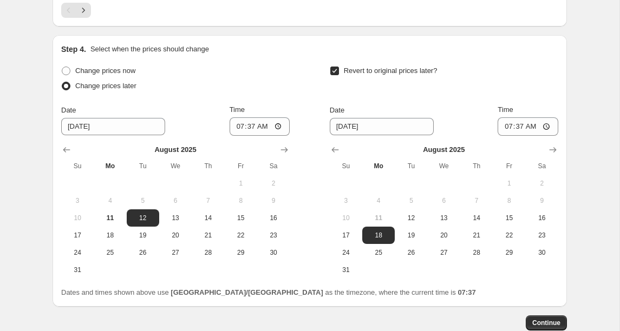
scroll to position [1905, 0]
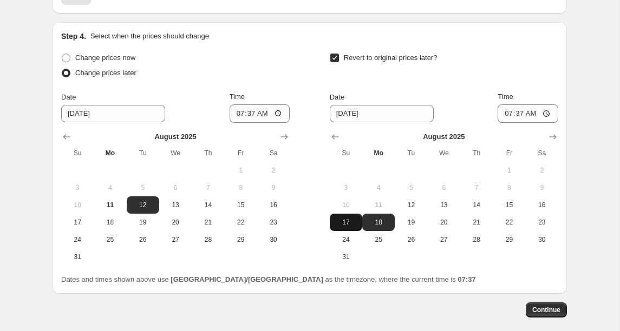
click at [352, 220] on span "17" at bounding box center [346, 222] width 24 height 9
type input "[DATE]"
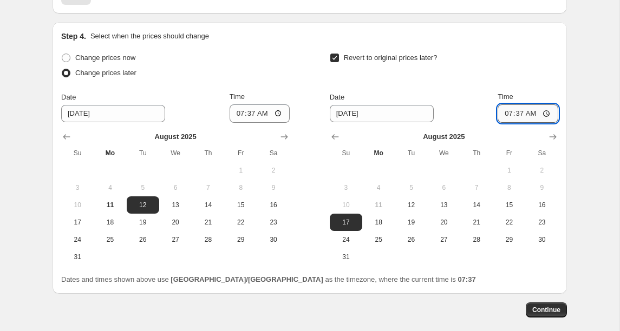
click at [507, 114] on input "07:37" at bounding box center [528, 114] width 61 height 18
click at [530, 115] on input "00:00" at bounding box center [528, 114] width 61 height 18
click at [534, 116] on input "00:00" at bounding box center [528, 114] width 61 height 18
click at [547, 113] on input "00:00" at bounding box center [528, 114] width 61 height 18
type input "12:00"
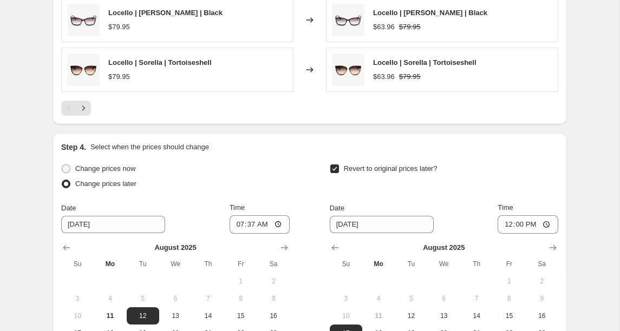
scroll to position [1809, 0]
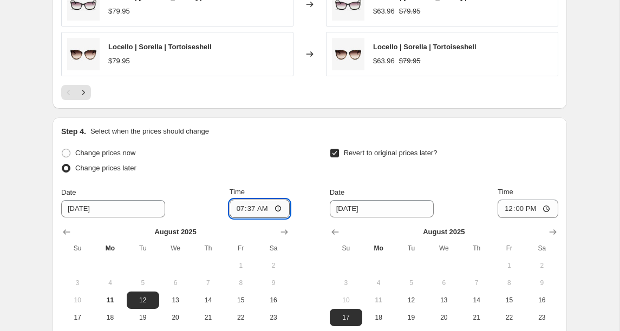
click at [247, 209] on input "07:37" at bounding box center [260, 209] width 61 height 18
click at [252, 209] on input "07:37" at bounding box center [260, 209] width 61 height 18
type input "07:38"
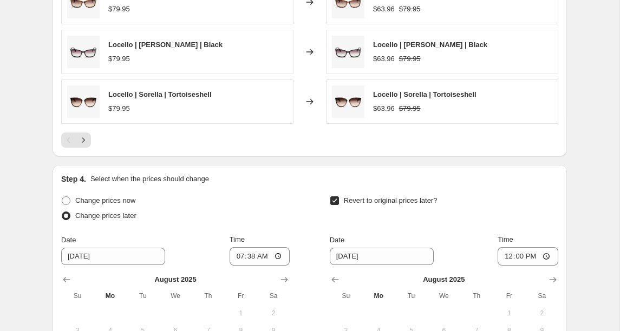
scroll to position [1957, 0]
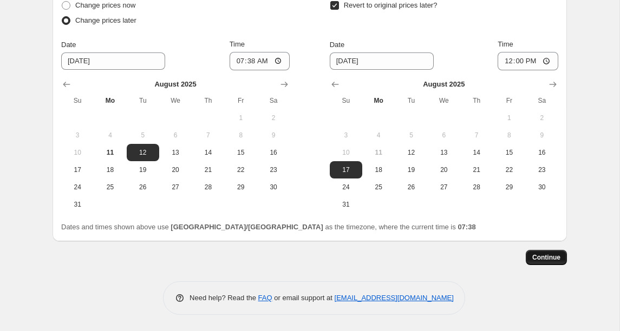
click at [544, 255] on span "Continue" at bounding box center [546, 257] width 28 height 9
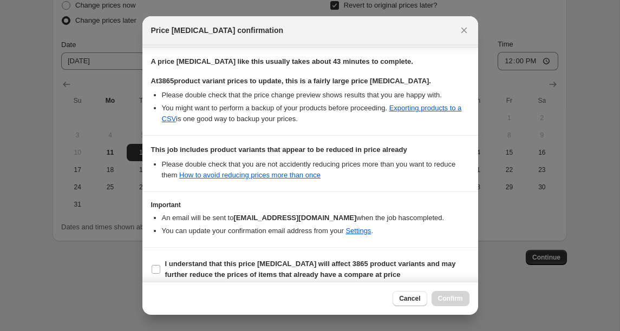
scroll to position [182, 0]
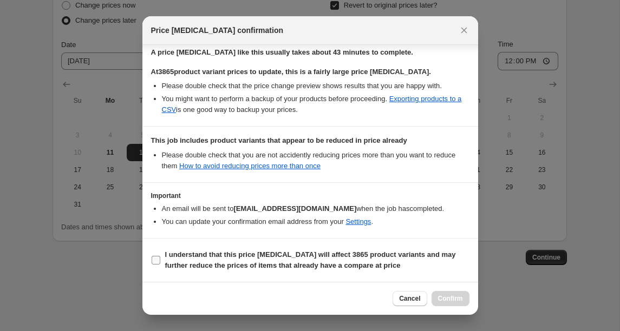
click at [158, 261] on input "I understand that this price change job will affect 3865 product variants and m…" at bounding box center [156, 260] width 9 height 9
checkbox input "true"
click at [450, 302] on span "Confirm" at bounding box center [450, 299] width 25 height 9
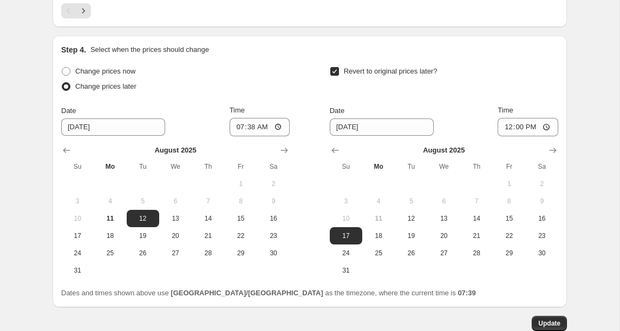
scroll to position [2023, 0]
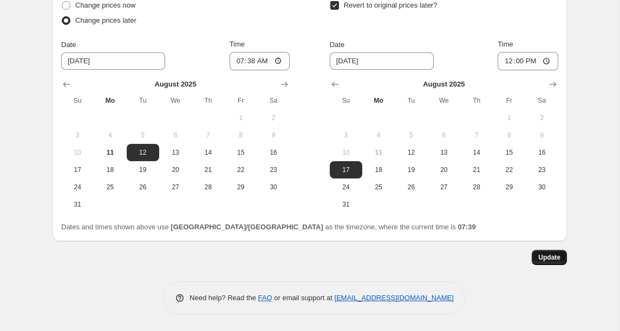
click at [538, 259] on span "Update" at bounding box center [549, 257] width 22 height 9
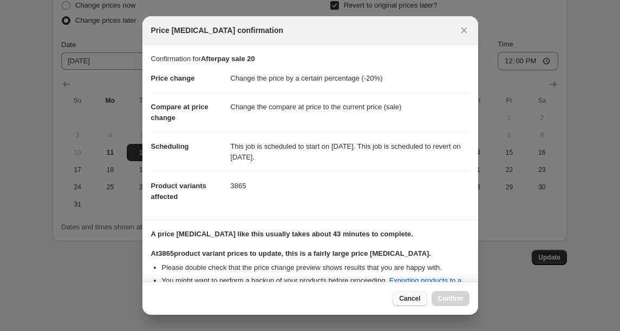
click at [406, 303] on span "Cancel" at bounding box center [409, 299] width 21 height 9
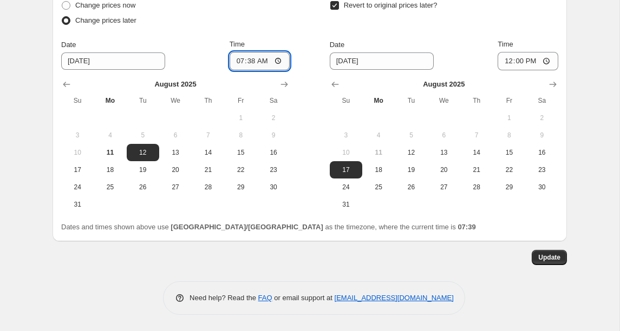
click at [246, 62] on input "07:38" at bounding box center [260, 61] width 61 height 18
click at [251, 63] on input "07:38" at bounding box center [260, 61] width 61 height 18
type input "07:40"
click at [549, 257] on span "Update" at bounding box center [549, 257] width 22 height 9
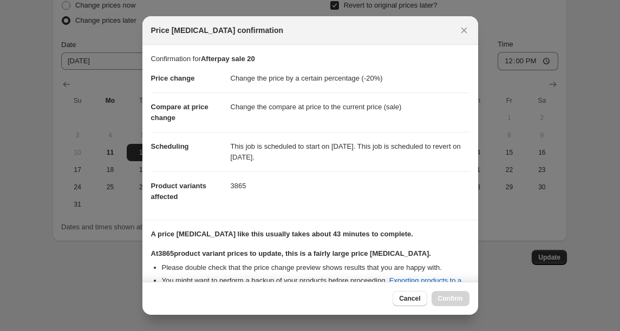
scroll to position [182, 0]
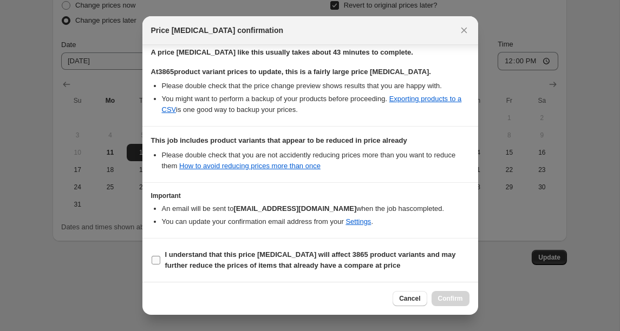
click at [157, 258] on input "I understand that this price change job will affect 3865 product variants and m…" at bounding box center [156, 260] width 9 height 9
checkbox input "true"
click at [442, 297] on span "Confirm" at bounding box center [450, 299] width 25 height 9
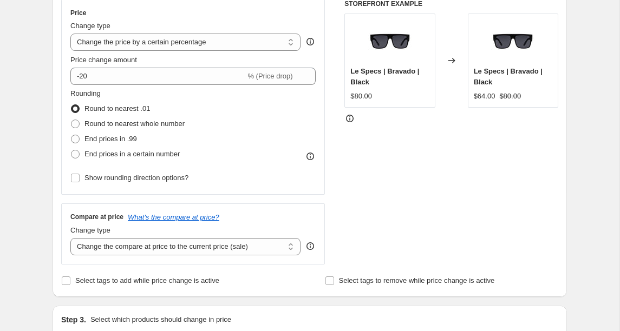
scroll to position [0, 0]
